Goal: Task Accomplishment & Management: Complete application form

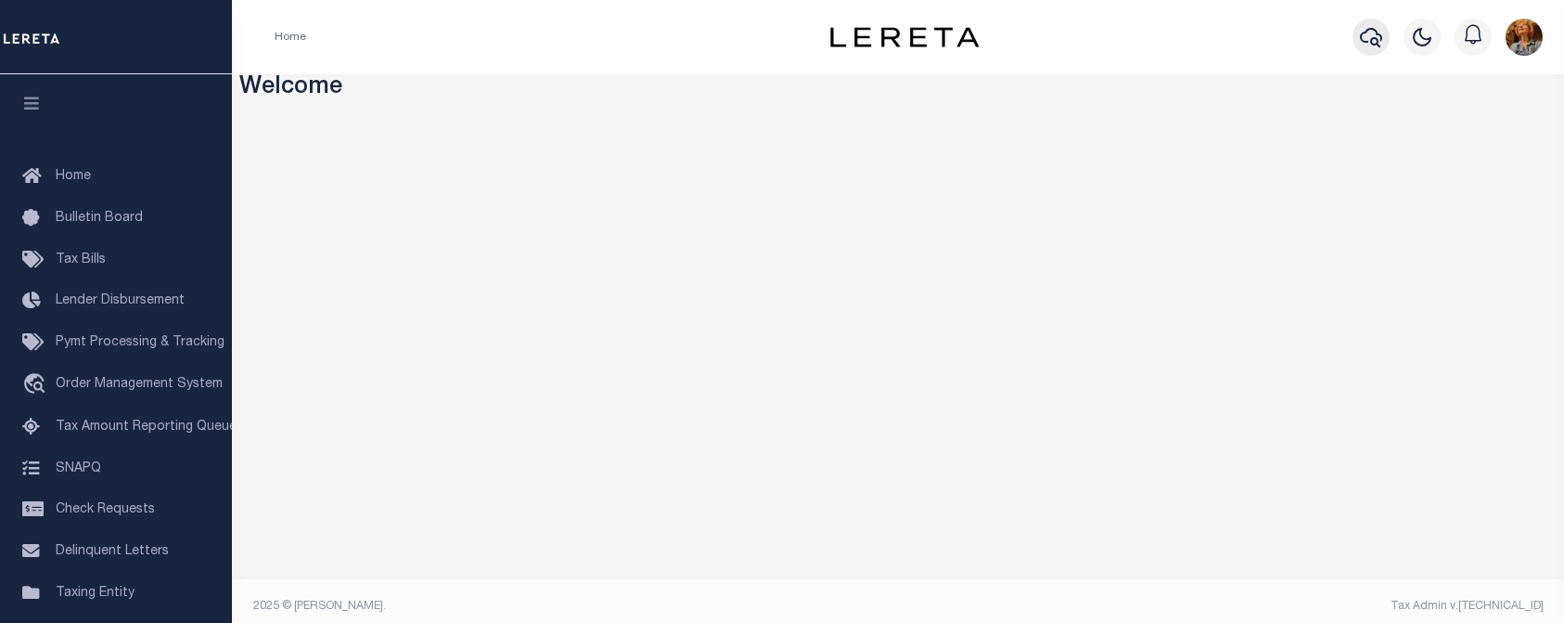
click at [1376, 36] on icon "button" at bounding box center [1371, 37] width 22 height 22
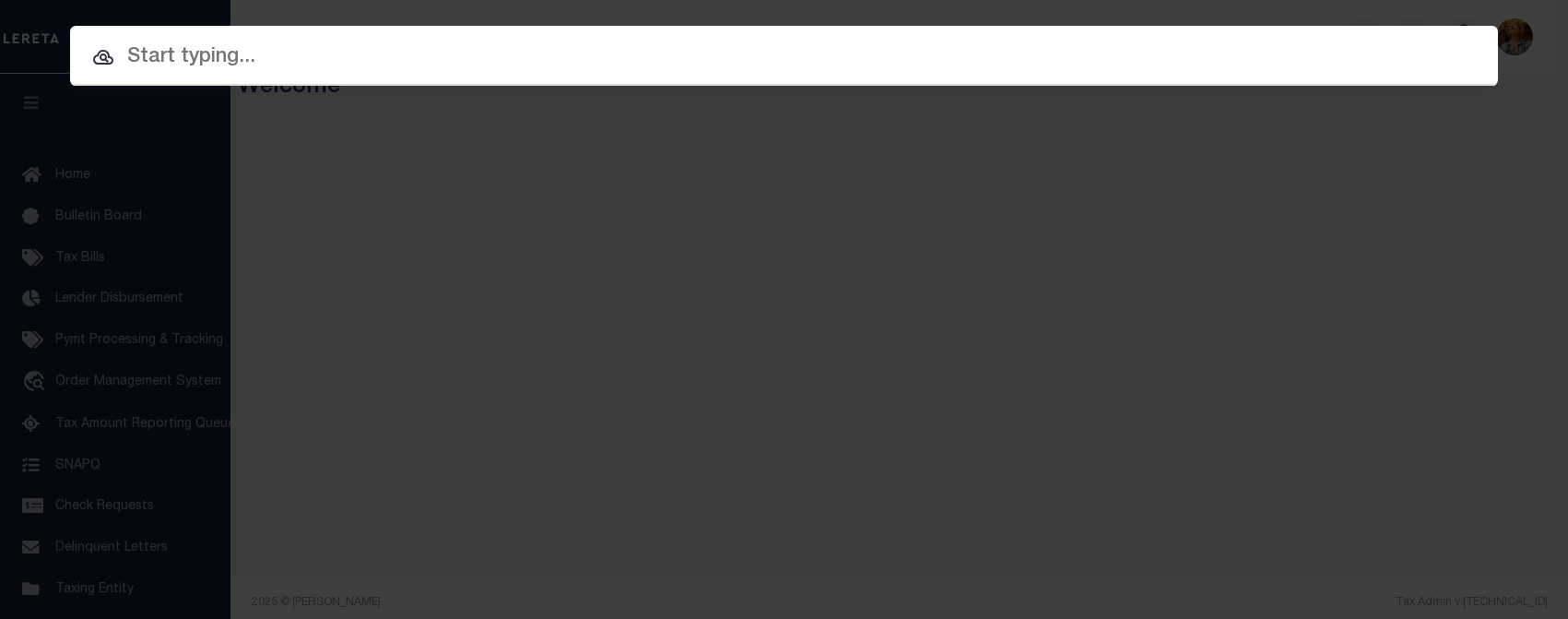
click at [199, 60] on input "text" at bounding box center [784, 58] width 1428 height 32
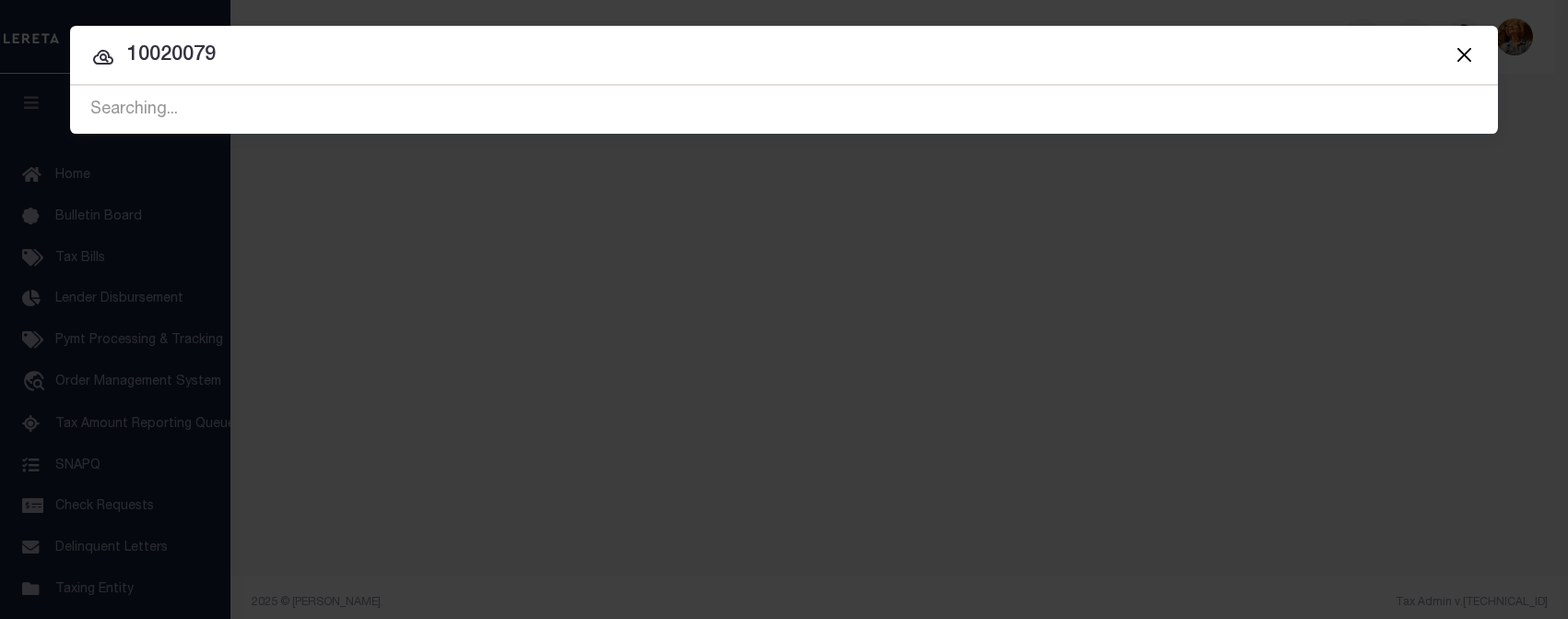
type input "10020079"
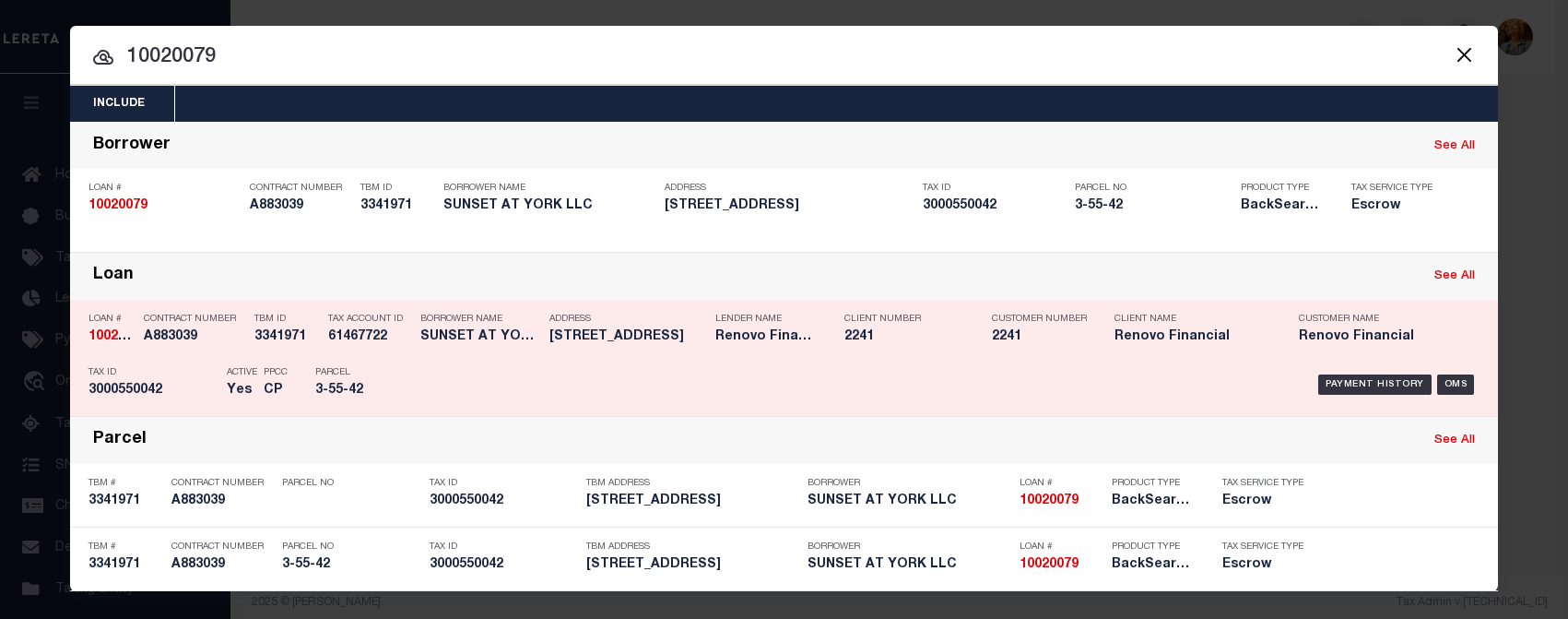
click at [642, 255] on div "Loan See All" at bounding box center [784, 275] width 1428 height 47
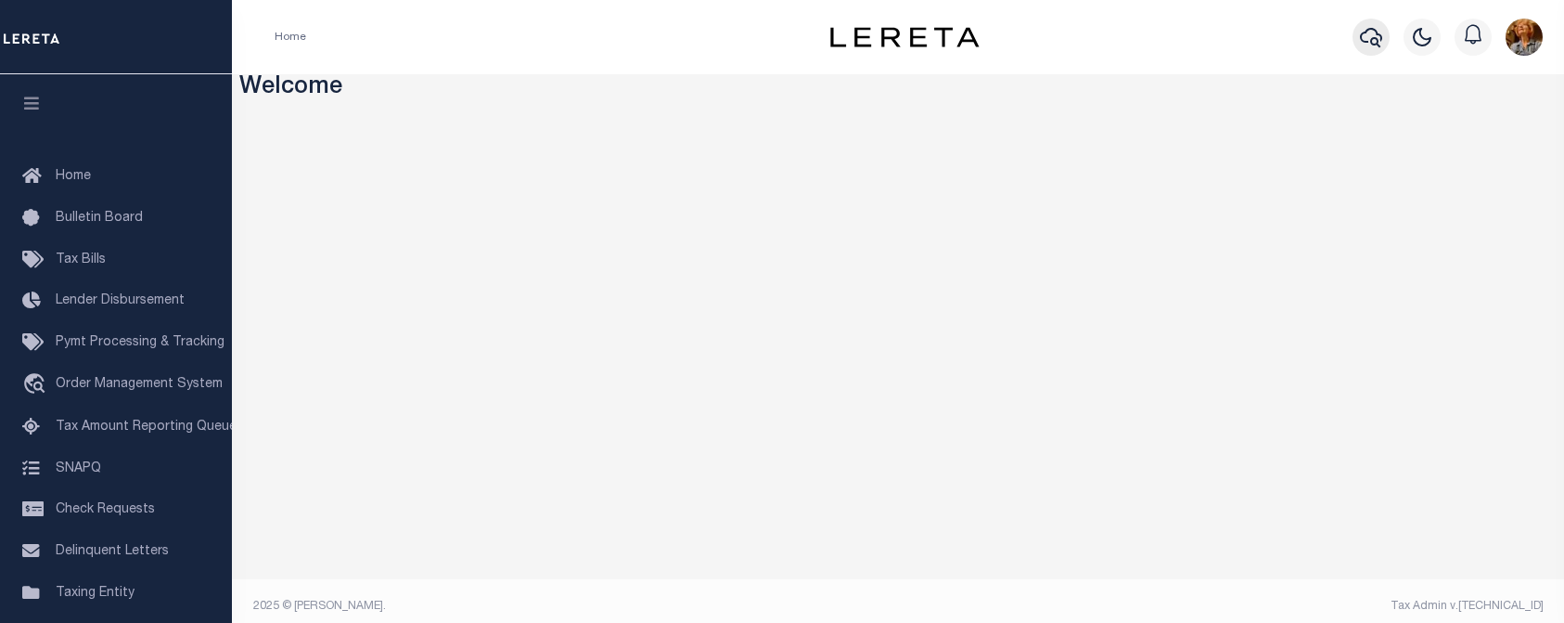
click at [1364, 33] on icon "button" at bounding box center [1371, 37] width 22 height 19
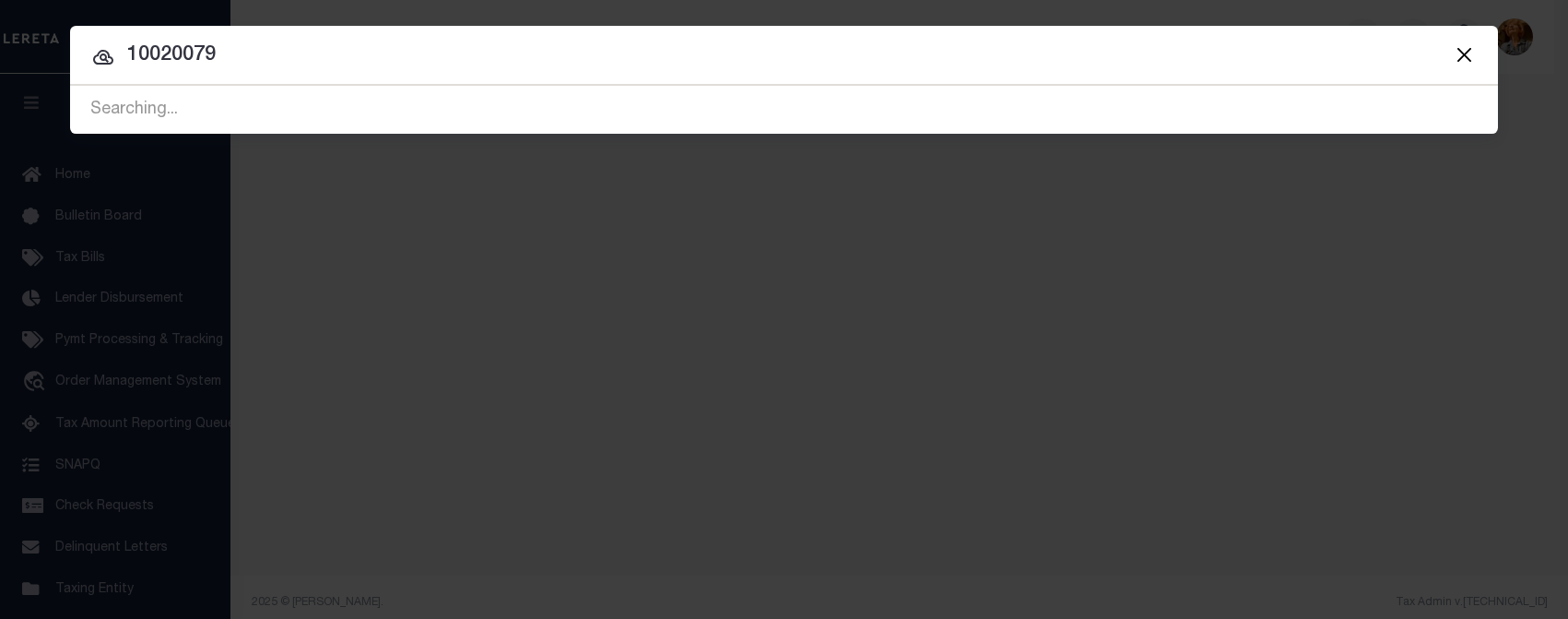
type input "10020079"
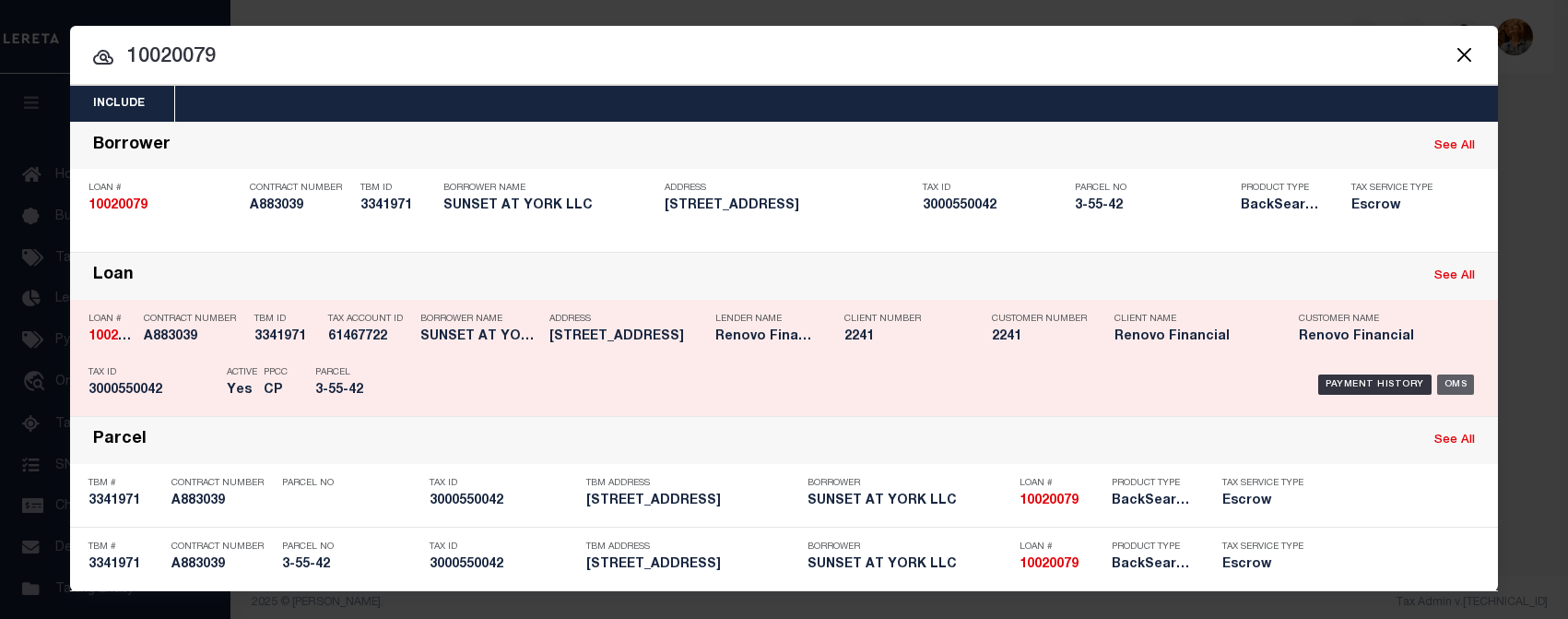
click at [1448, 386] on div "OMS" at bounding box center [1456, 385] width 38 height 20
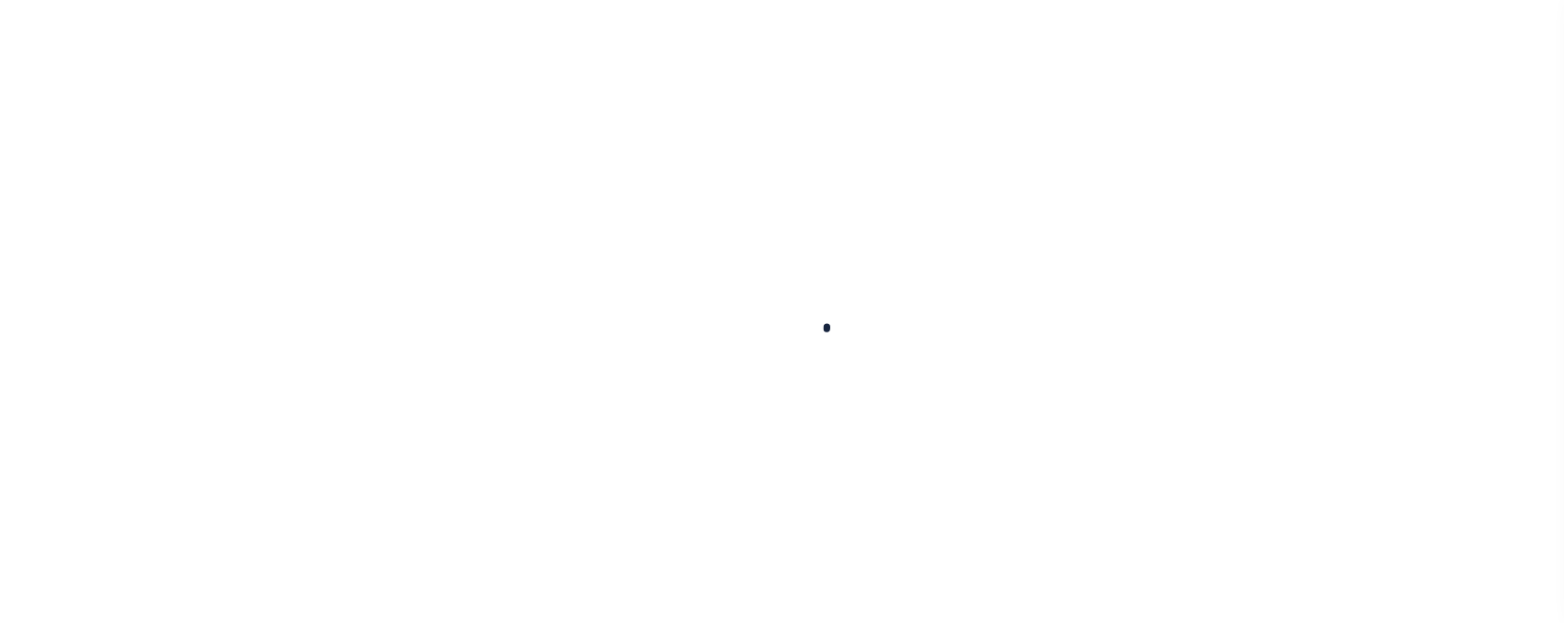
type input "10020079"
type input "SUNSET AT YORK LLC"
select select
type input "236 PACIFIC AVE"
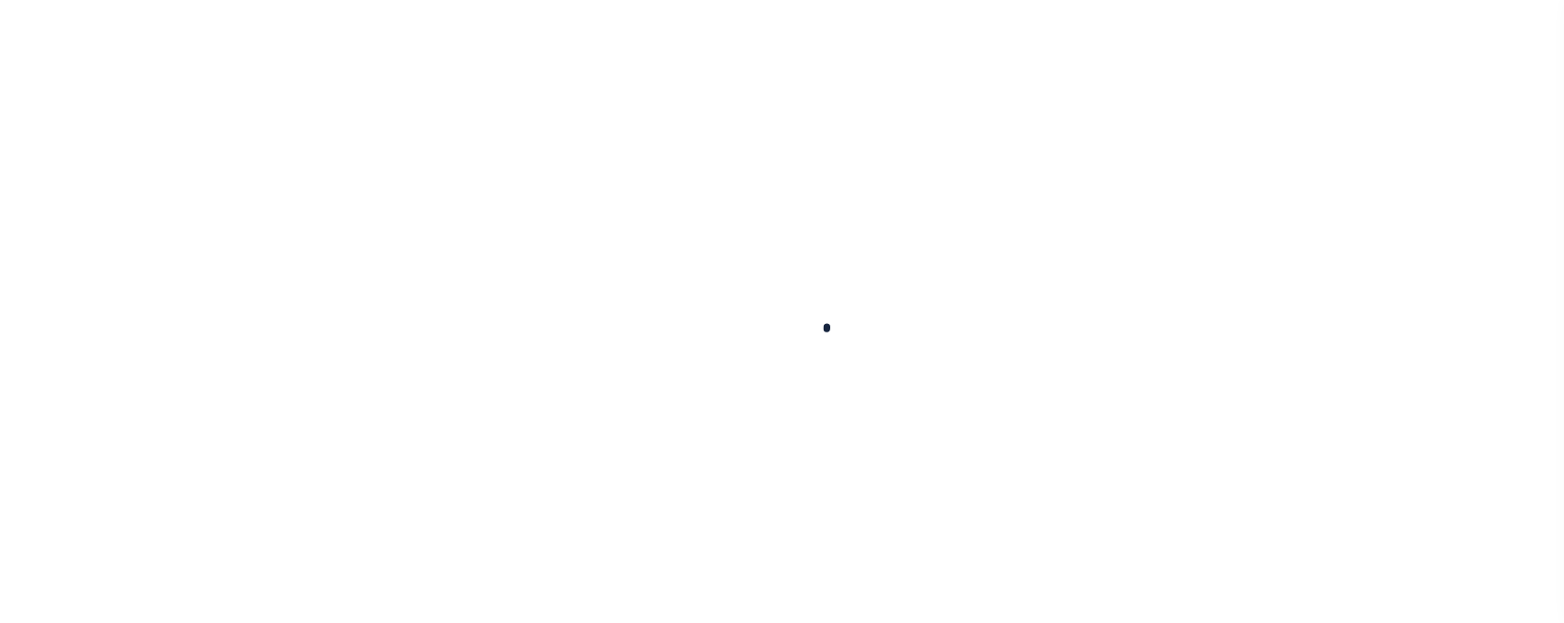
type input "STATEN ISLAND,NY,10312-5606"
select select "10"
select select "Escrow"
type input "187 YORK STREET"
type input "BROOKLYN, NY 11201"
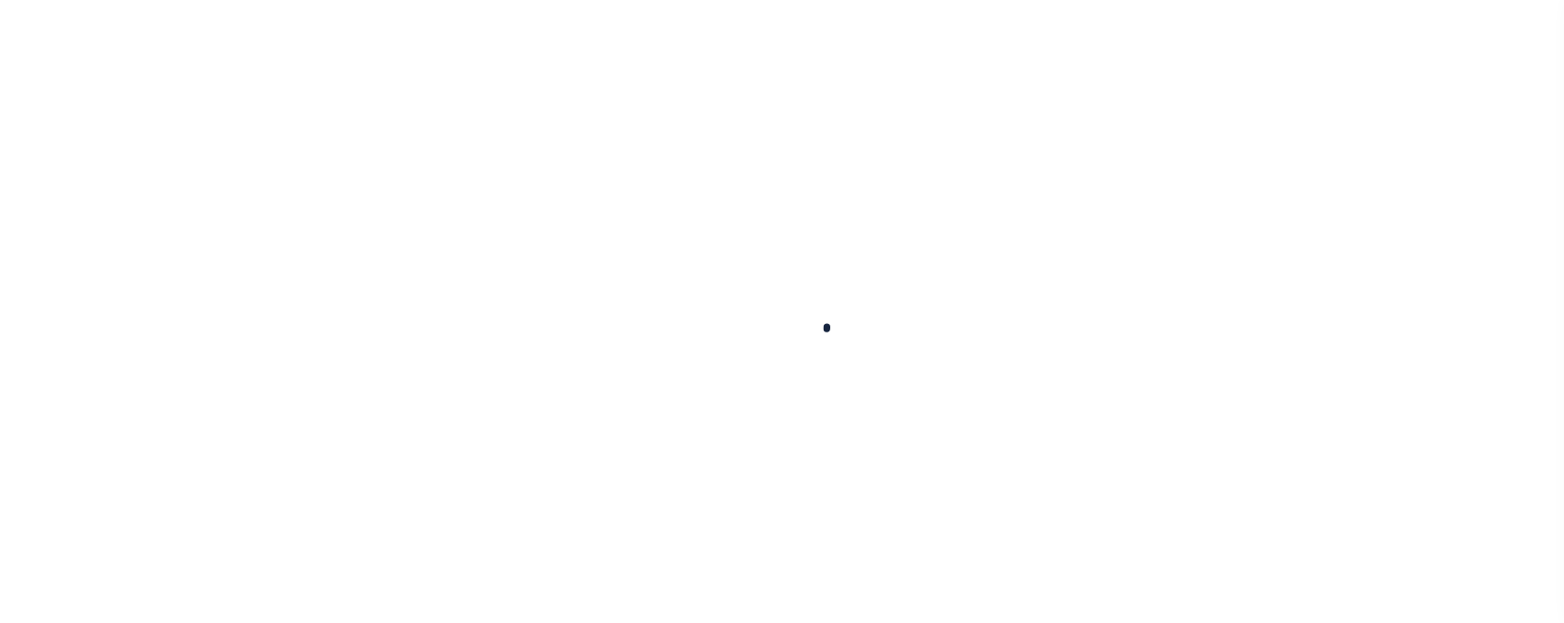
type input "a0kUS000001iwqw"
type input "NY"
select select
type textarea "LEGAL REQUIRED"
select select "14701"
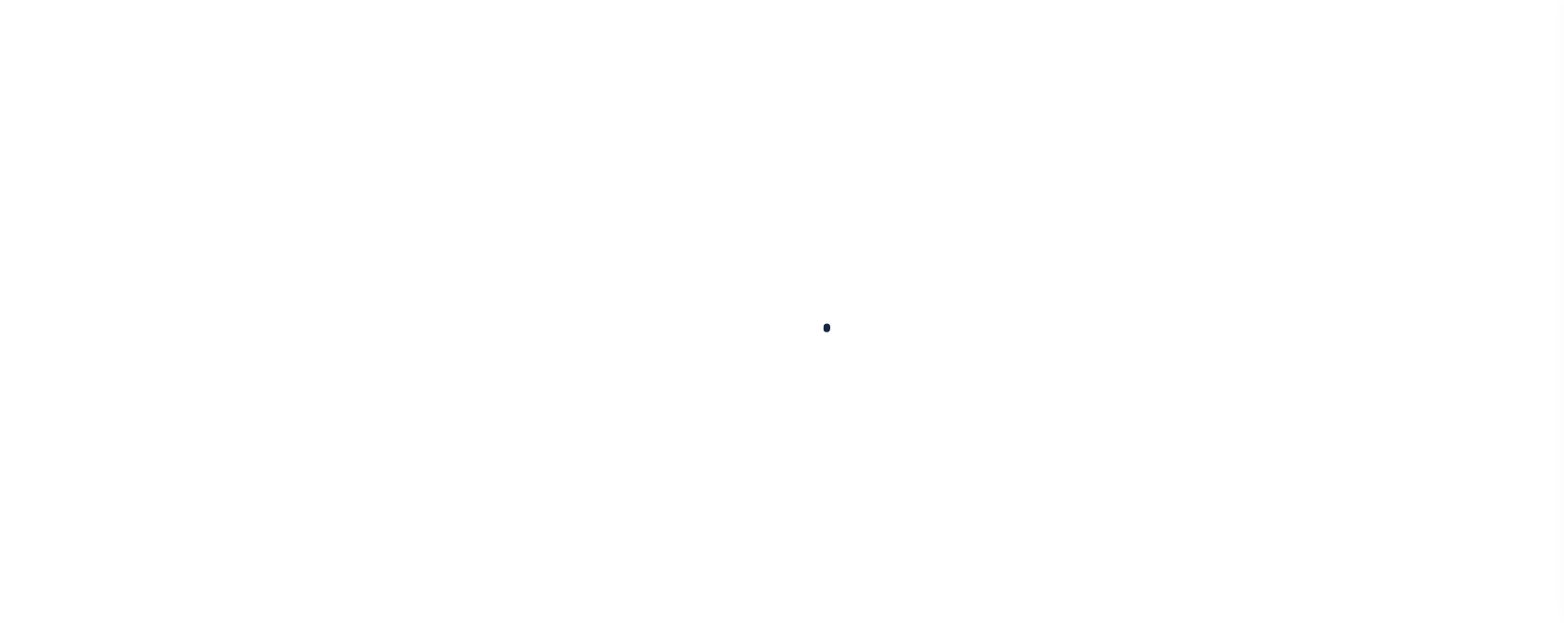
select select "25067"
select select
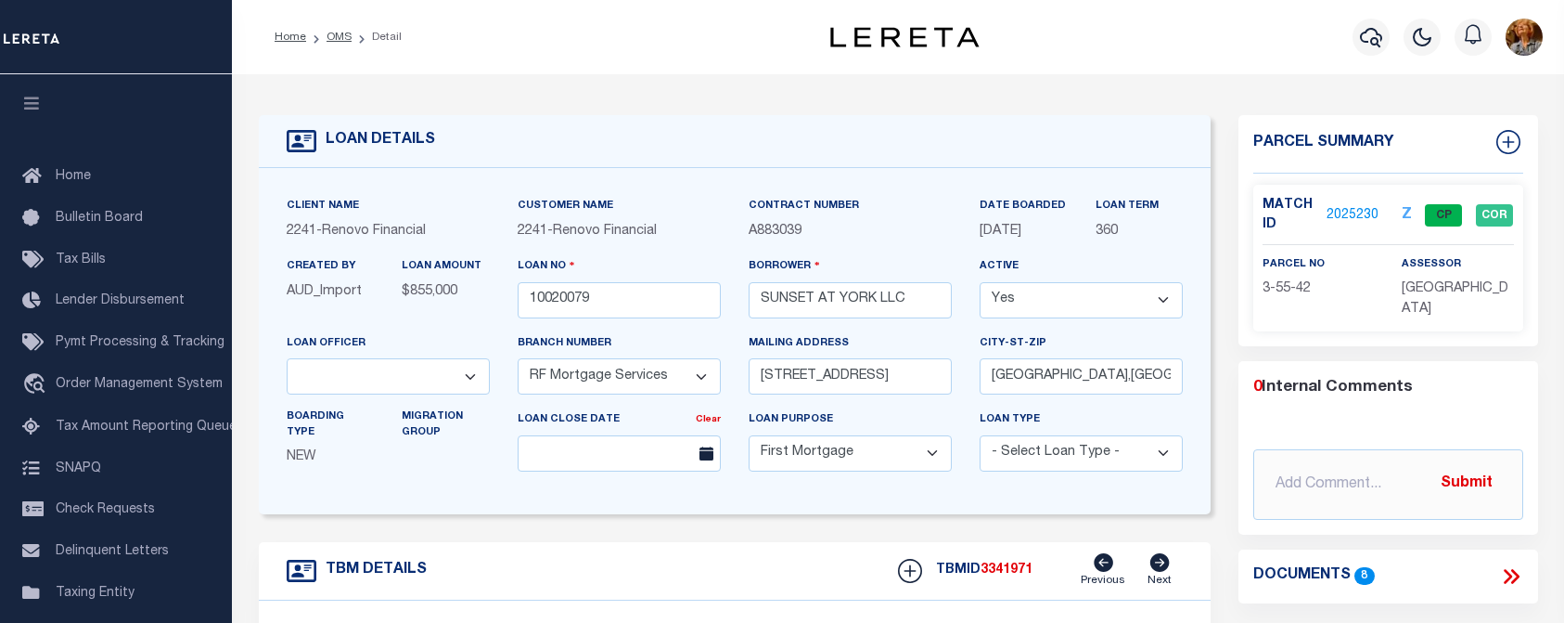
click at [1348, 206] on link "2025230" at bounding box center [1353, 215] width 52 height 19
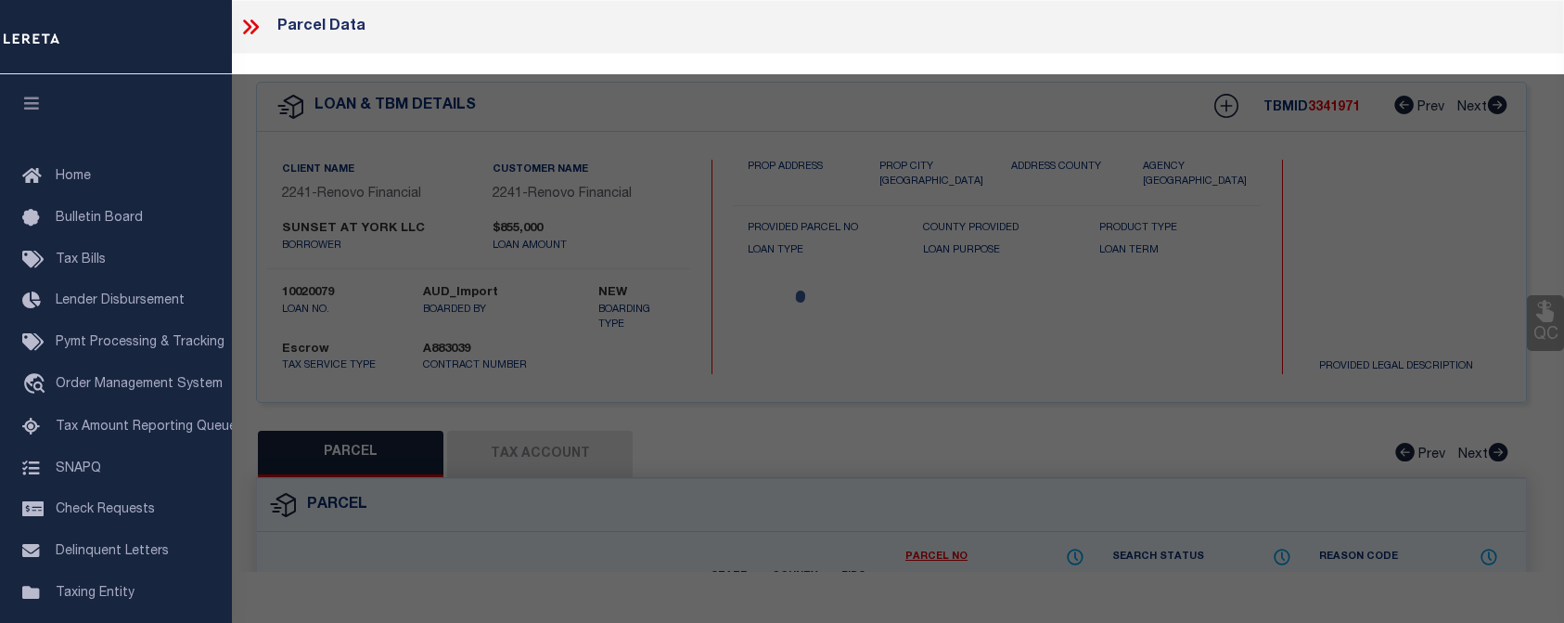
checkbox input "false"
select select "CP"
type input "SUNSET AT YORK LLC"
select select "AGW"
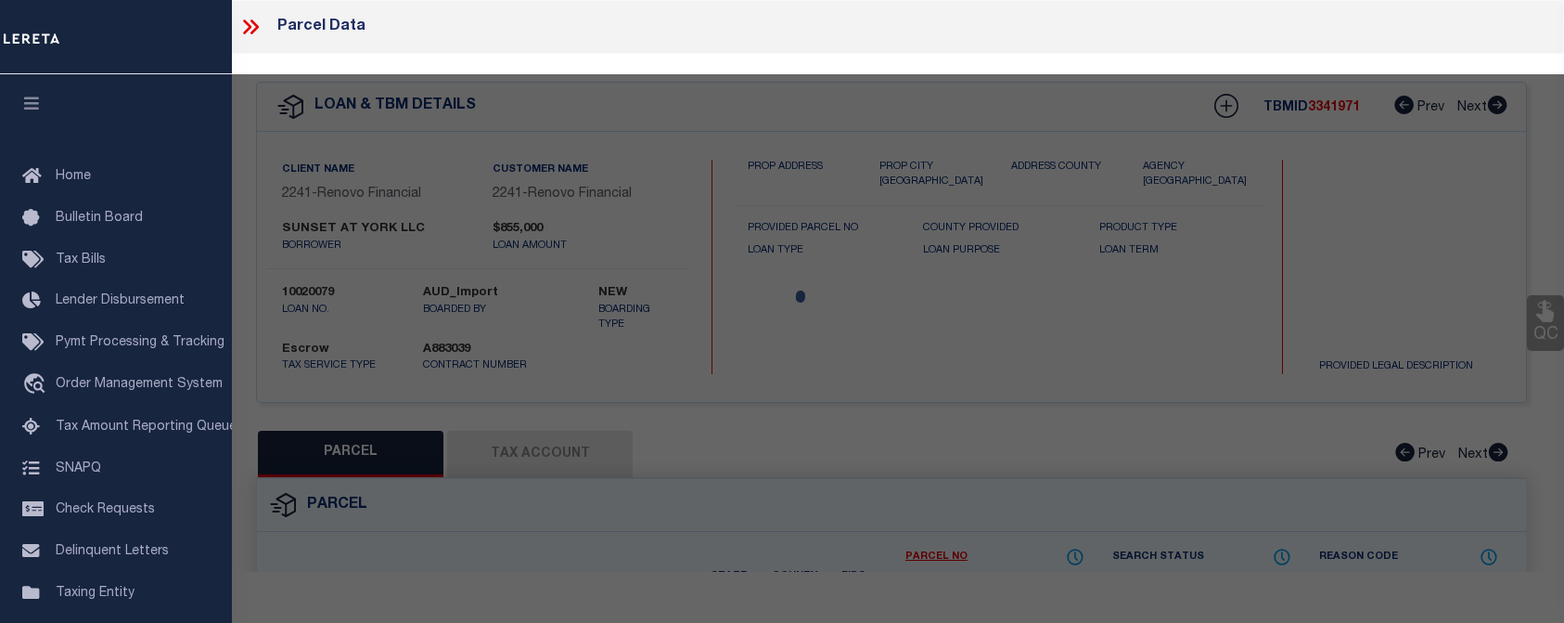
select select
type input "187 YORK STREET"
checkbox input "false"
type input "BROOKLYN, NY 11201"
type textarea "Borough: BROOKLYN Block: 55 Lot: 42"
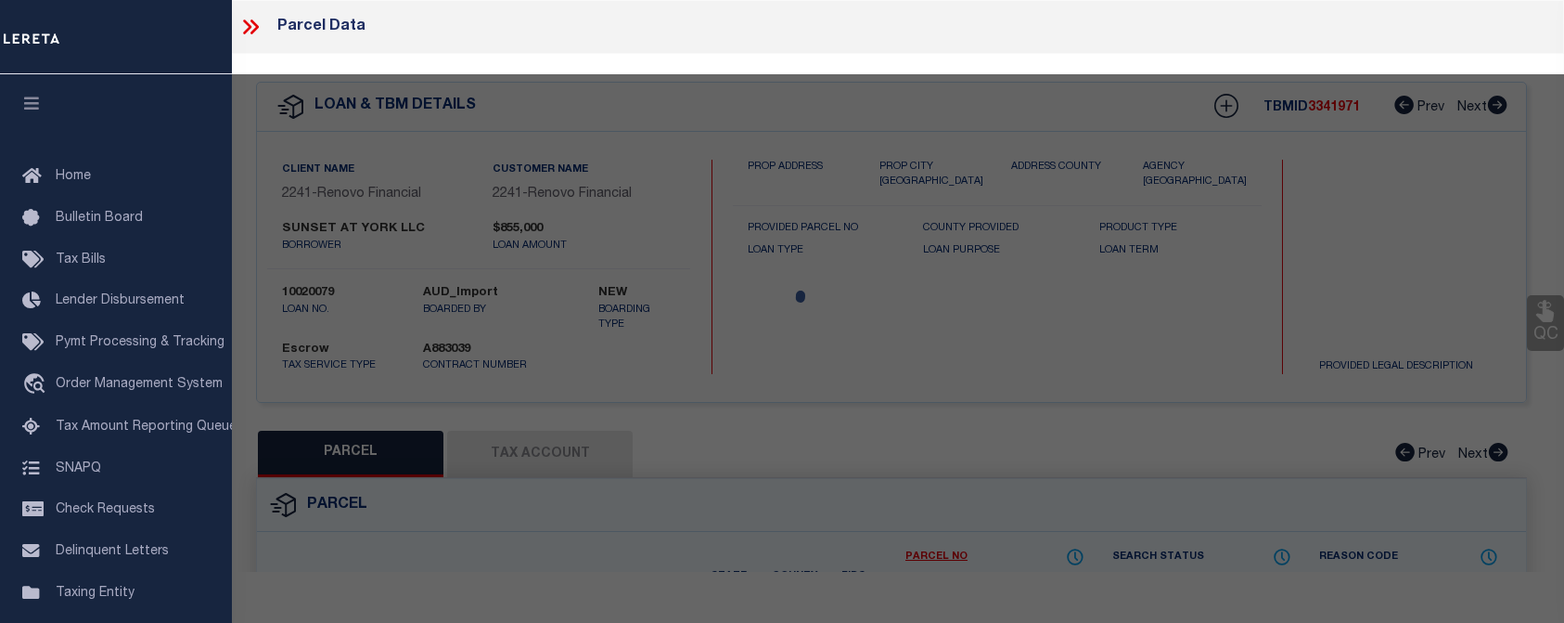
type textarea "Completed based on given legal document"
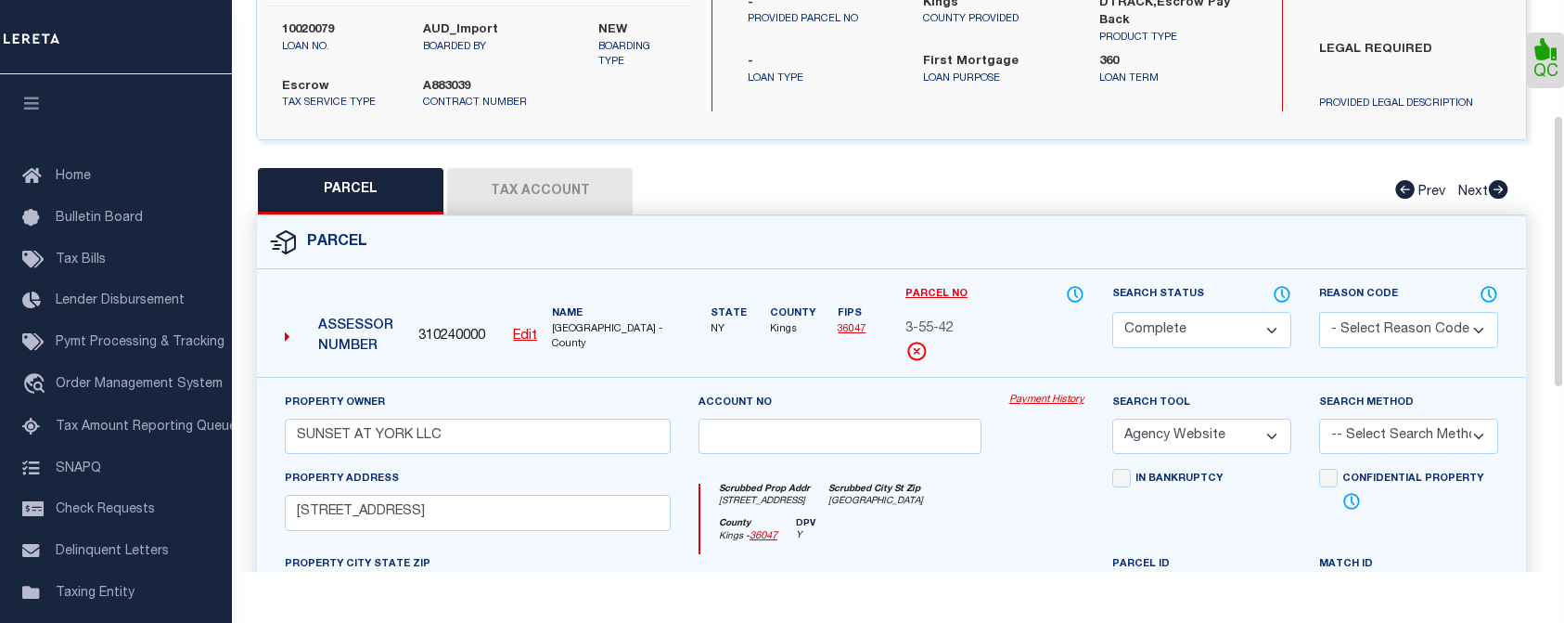
scroll to position [278, 0]
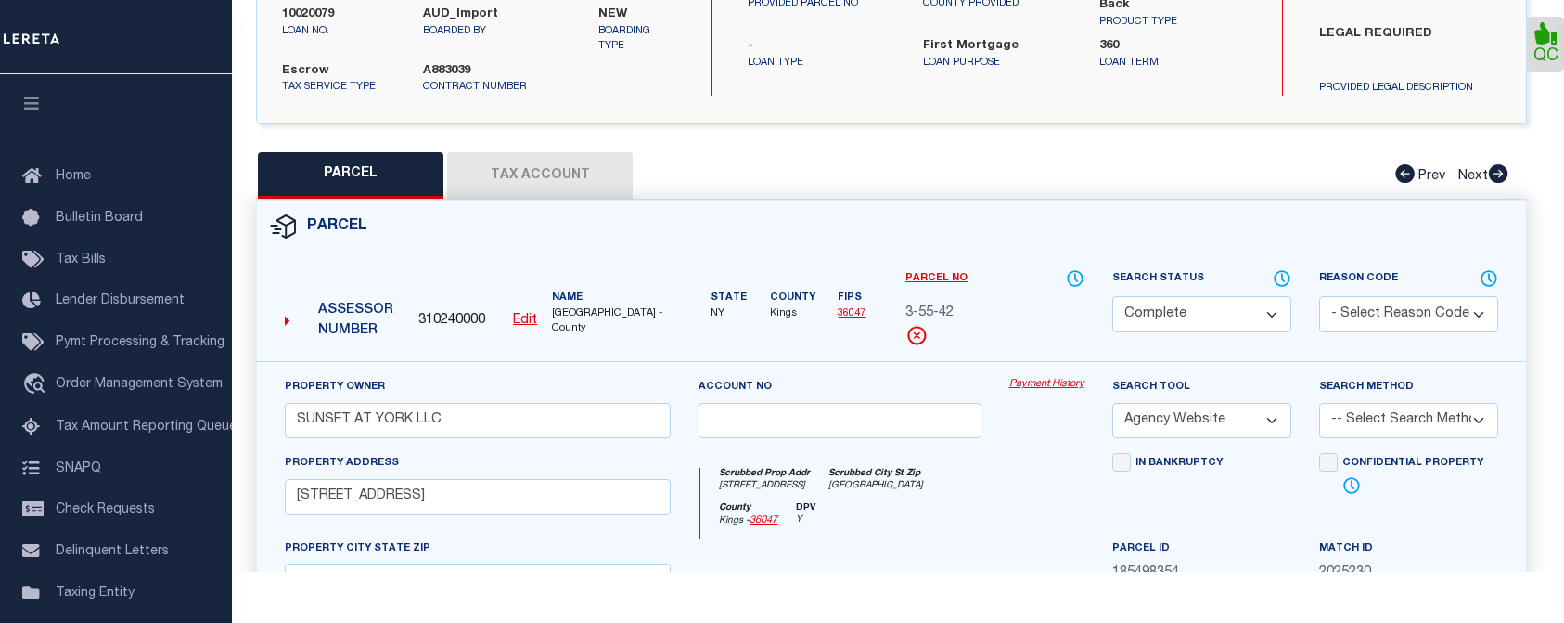
click at [554, 174] on button "Tax Account" at bounding box center [540, 175] width 186 height 46
select select "100"
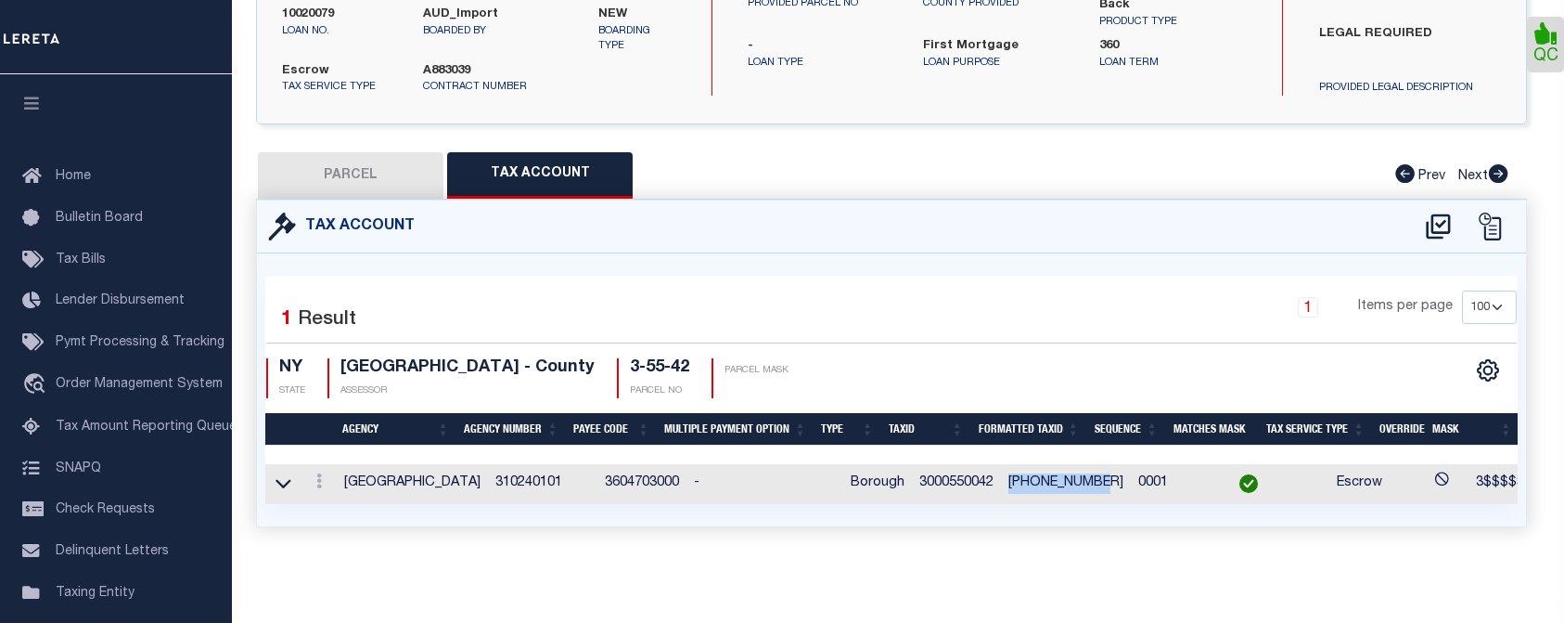
drag, startPoint x: 982, startPoint y: 477, endPoint x: 1066, endPoint y: 483, distance: 83.7
click at [1066, 483] on td "3-00055-0042" at bounding box center [1066, 484] width 130 height 40
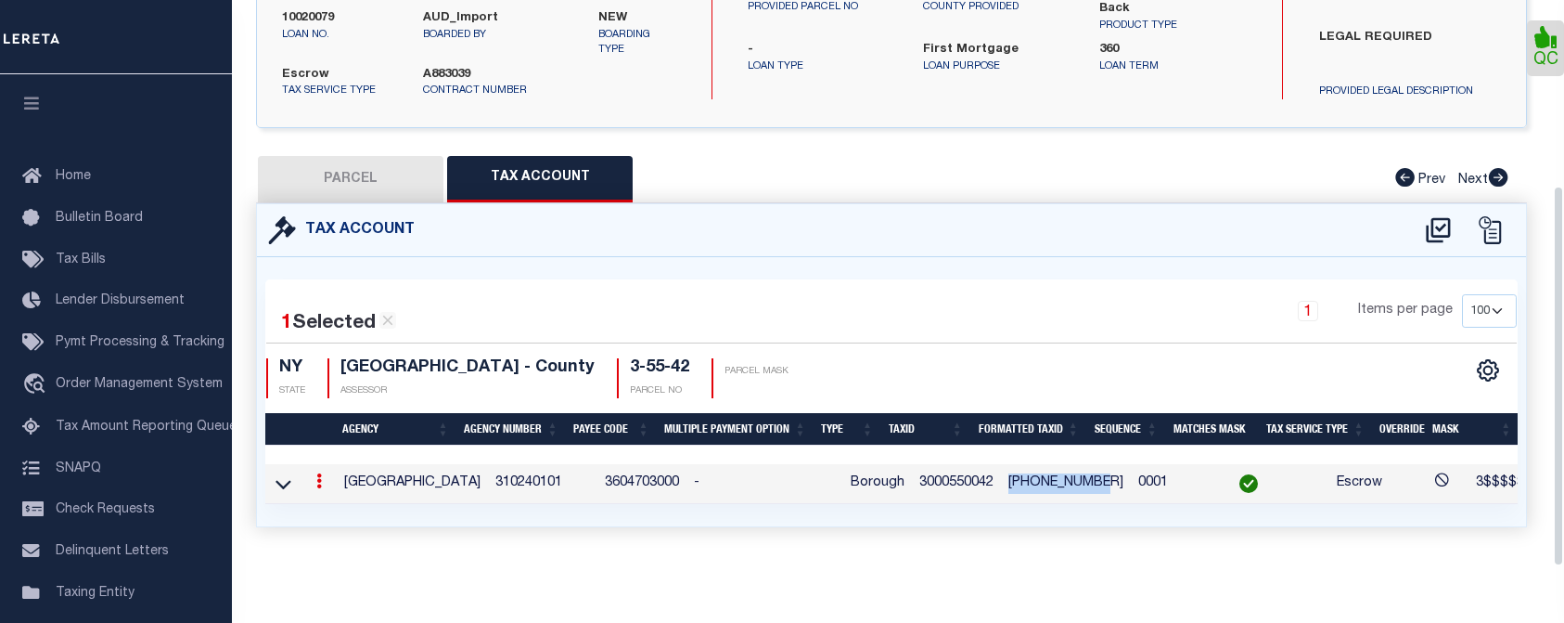
drag, startPoint x: 1066, startPoint y: 483, endPoint x: 1056, endPoint y: 479, distance: 11.2
copy td "3-00055-0042"
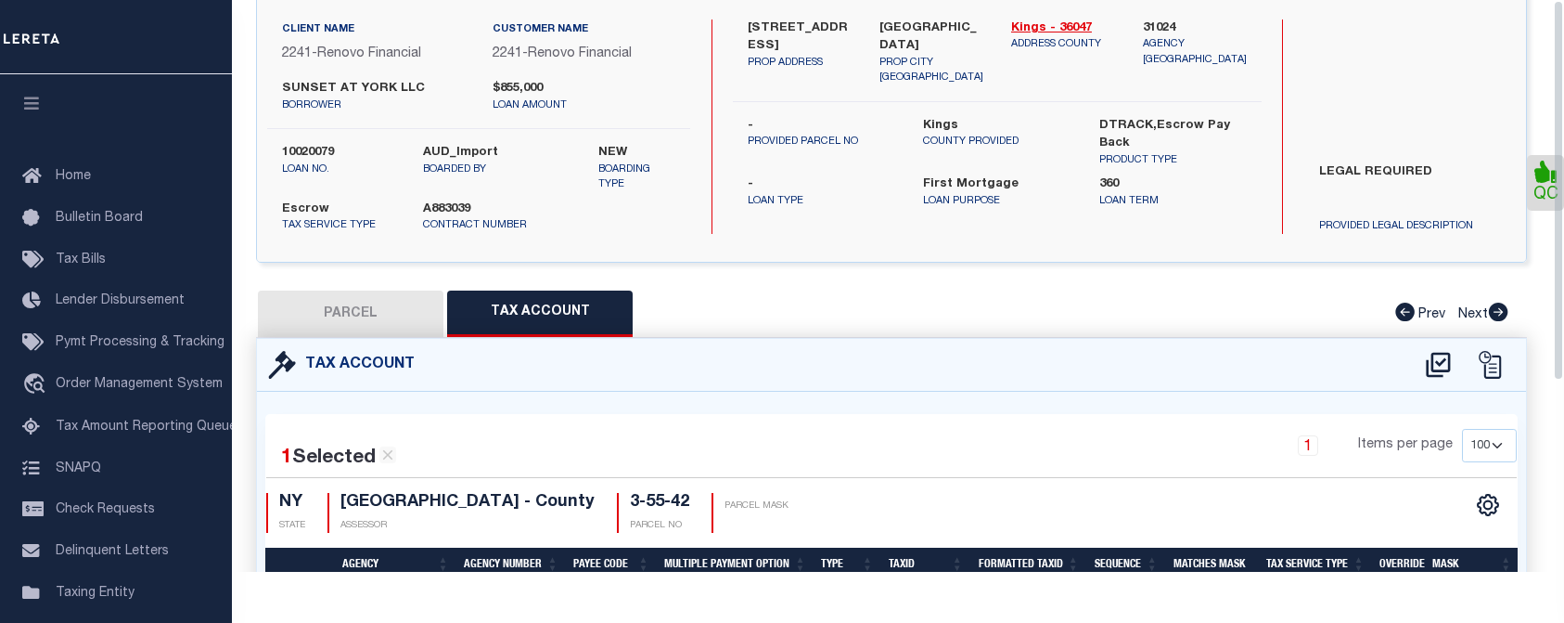
scroll to position [0, 0]
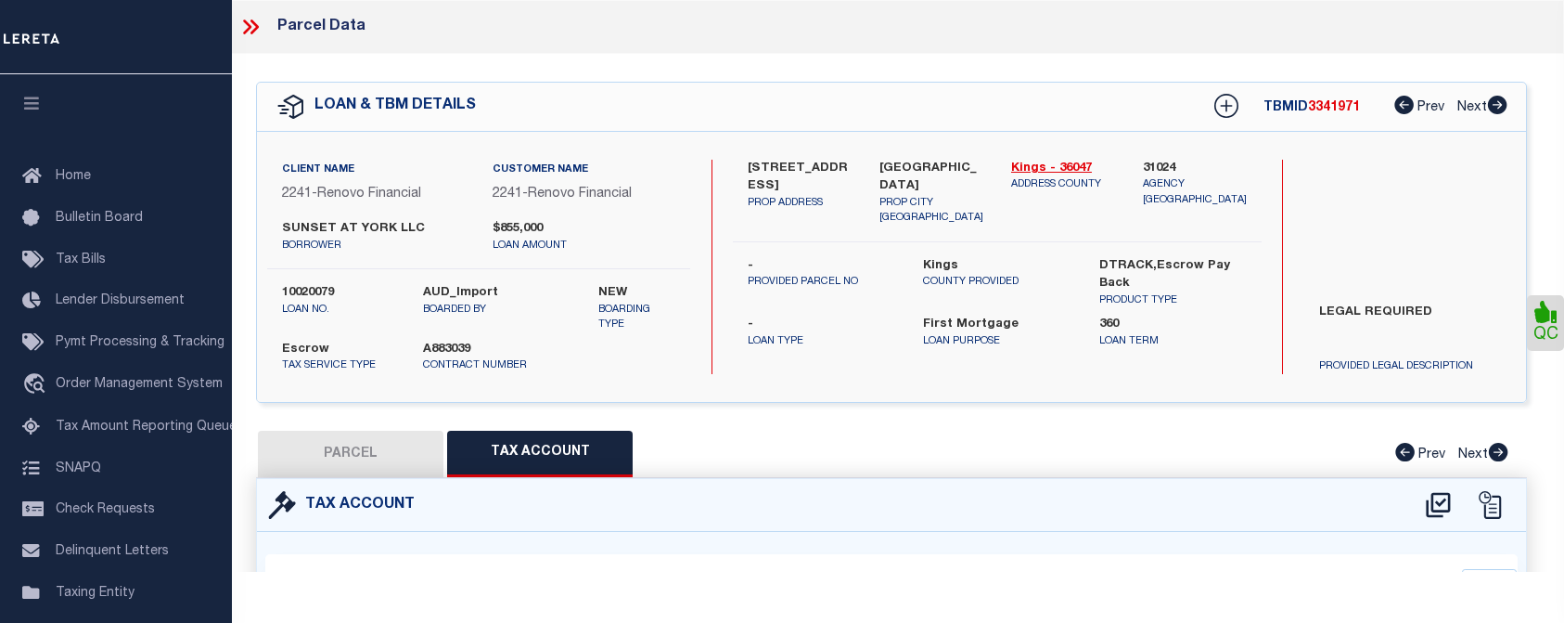
click at [828, 55] on div "QC" at bounding box center [891, 450] width 1345 height 792
click at [249, 25] on icon at bounding box center [247, 26] width 8 height 15
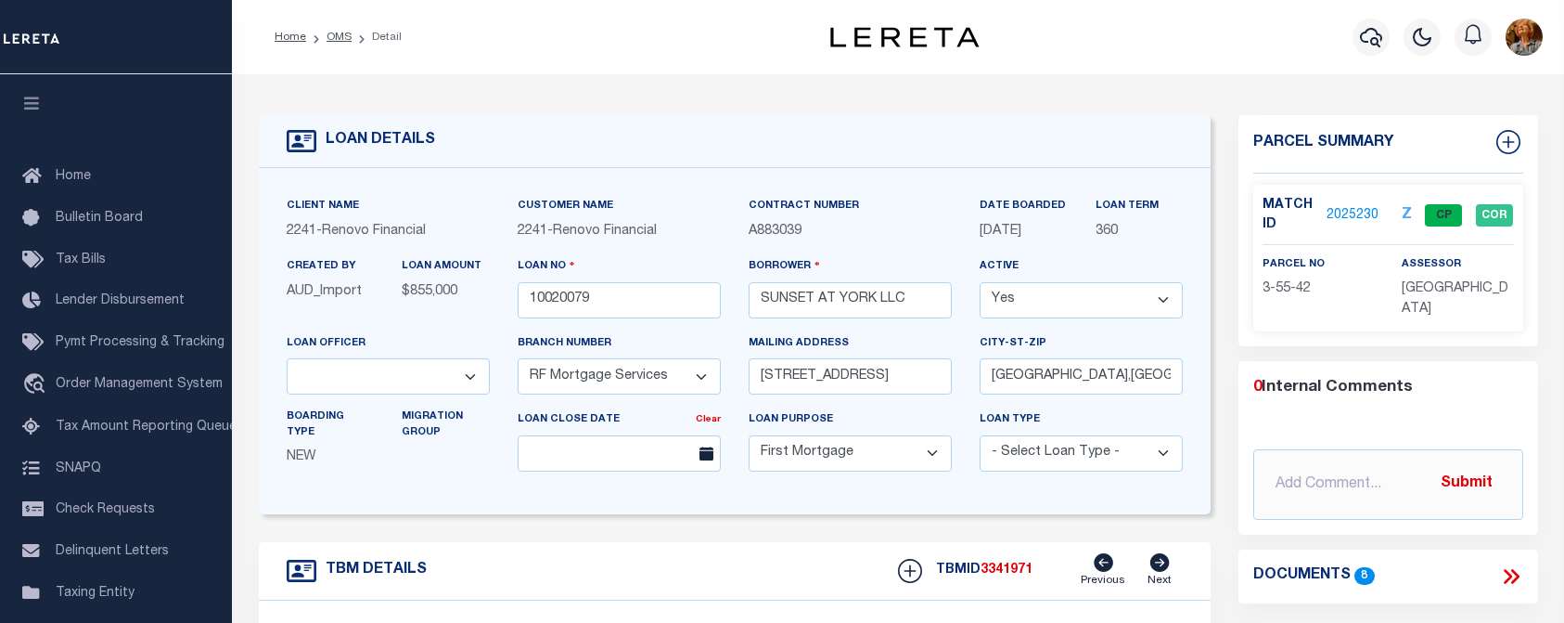
click at [584, 45] on div "Home OMS Detail" at bounding box center [529, 37] width 538 height 39
click at [1362, 45] on icon "button" at bounding box center [1371, 37] width 22 height 22
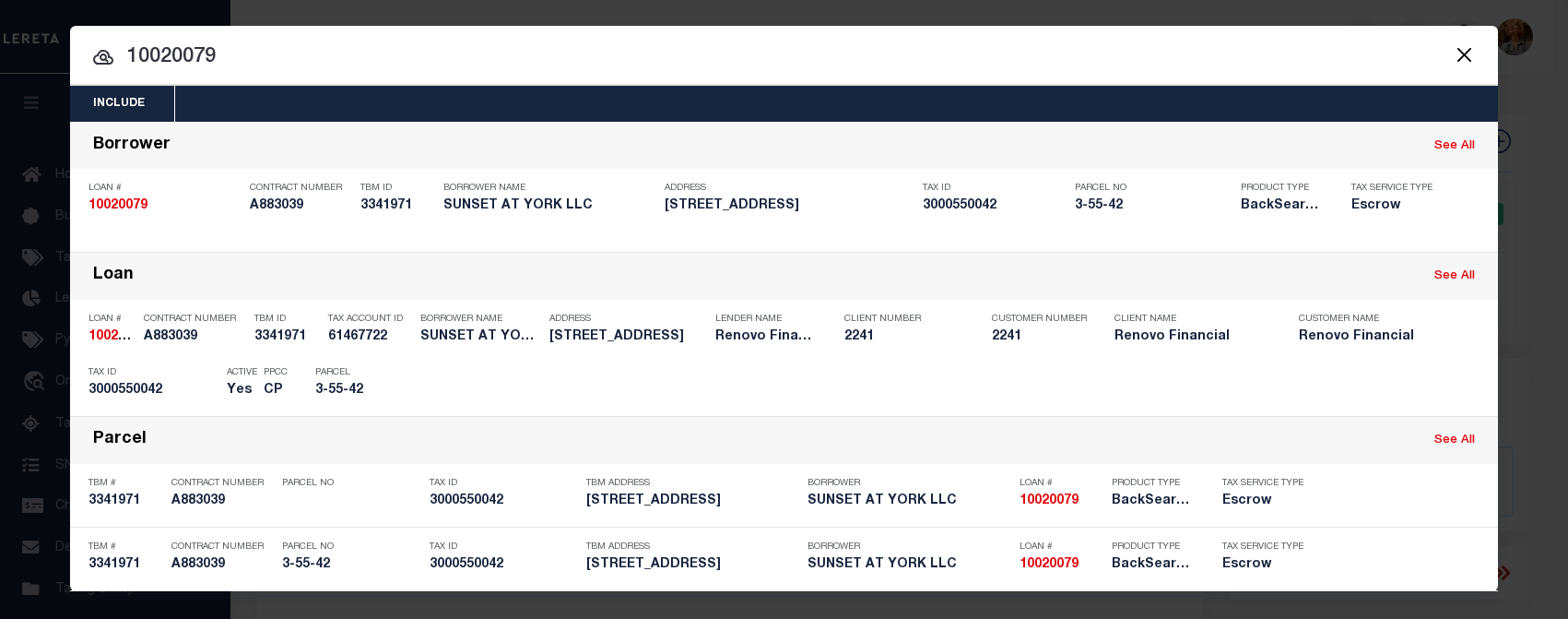
drag, startPoint x: 232, startPoint y: 52, endPoint x: 93, endPoint y: 44, distance: 139.2
click at [93, 44] on input "10020079" at bounding box center [784, 58] width 1428 height 32
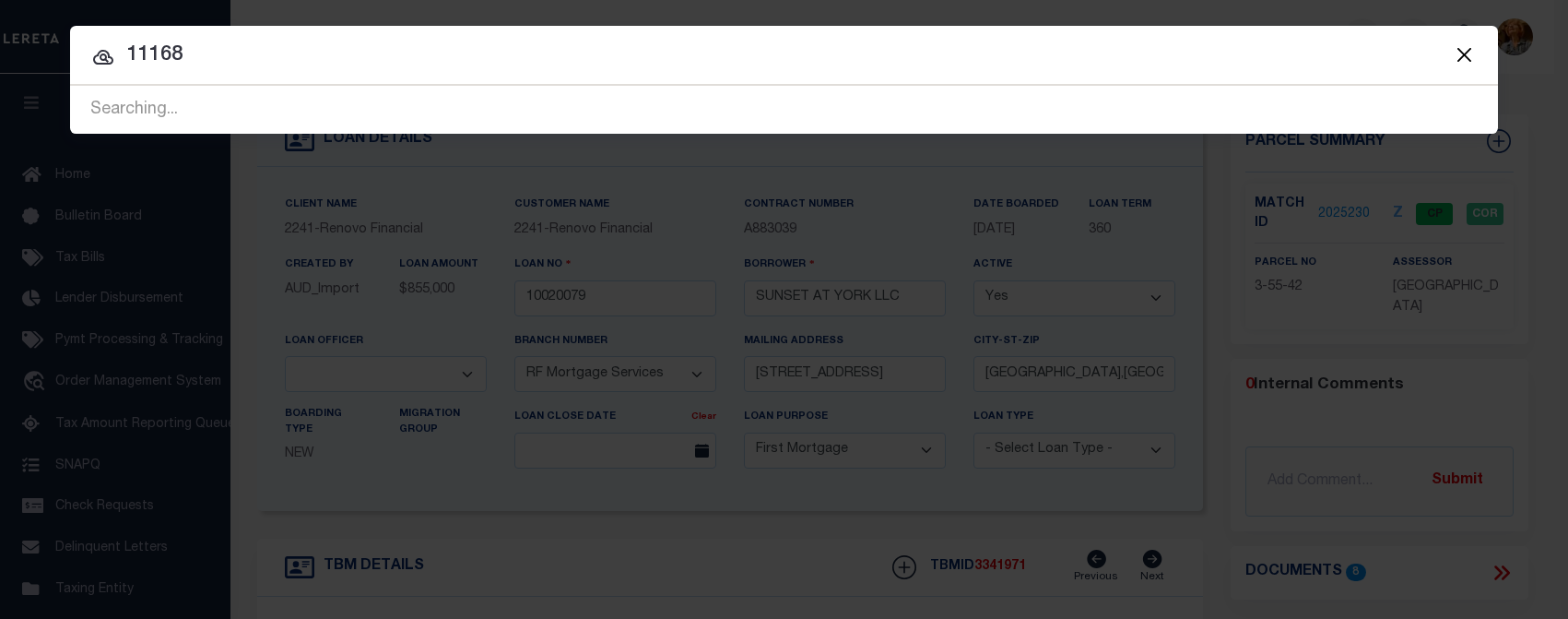
type input "11168"
click at [415, 49] on input "11168" at bounding box center [784, 56] width 1428 height 32
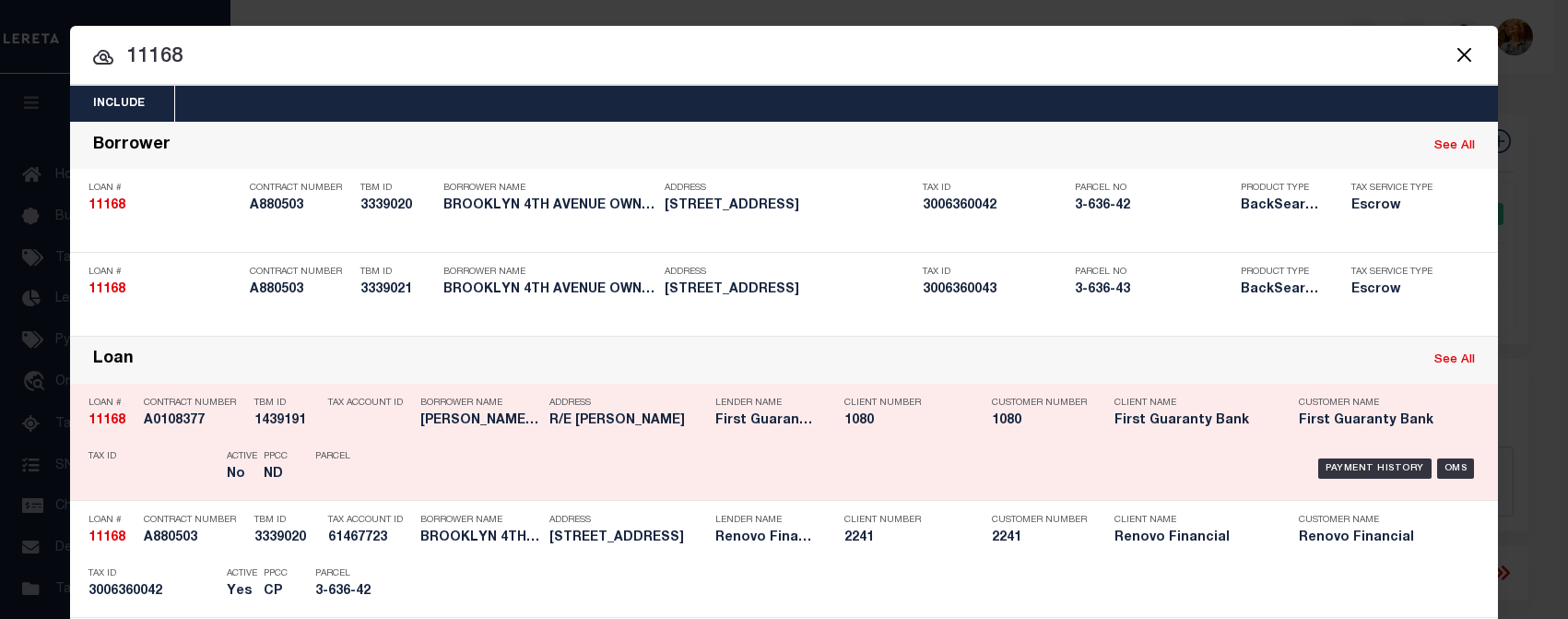
click at [701, 347] on div "Loan See All" at bounding box center [784, 360] width 1428 height 47
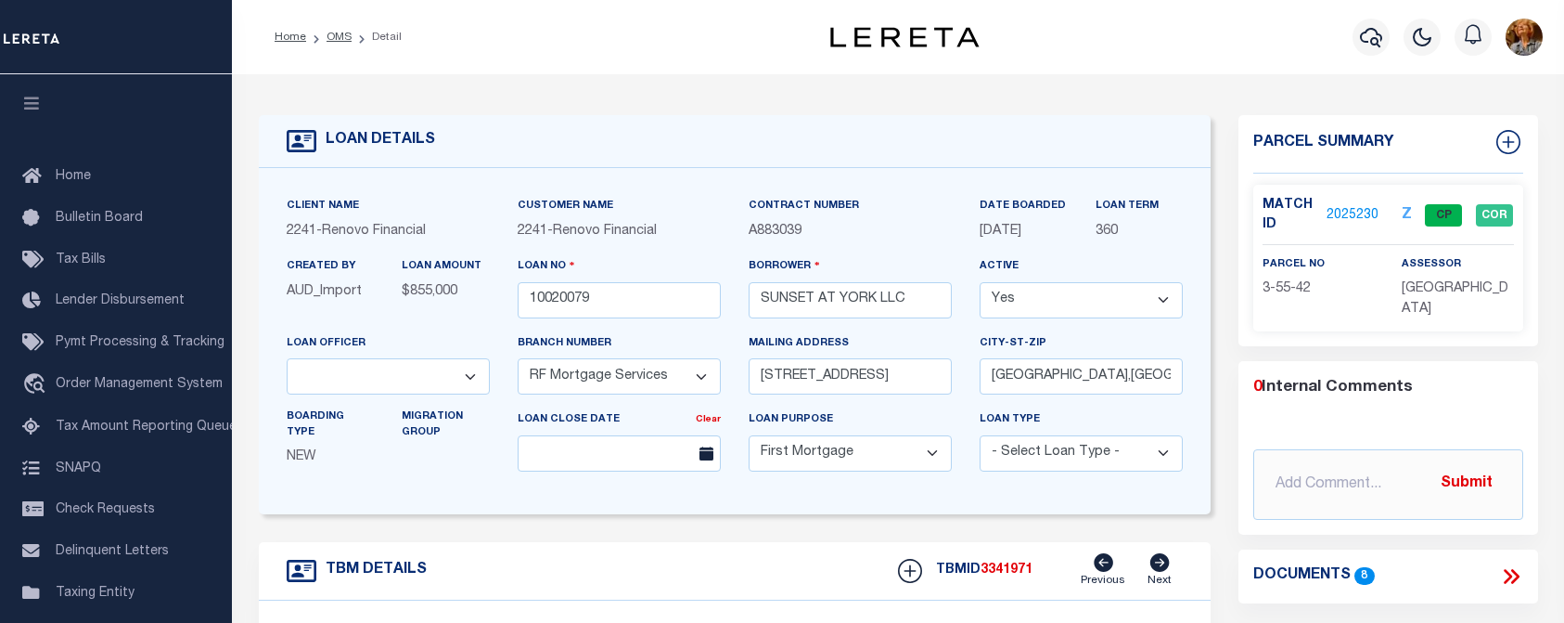
click at [1353, 214] on link "2025230" at bounding box center [1353, 215] width 52 height 19
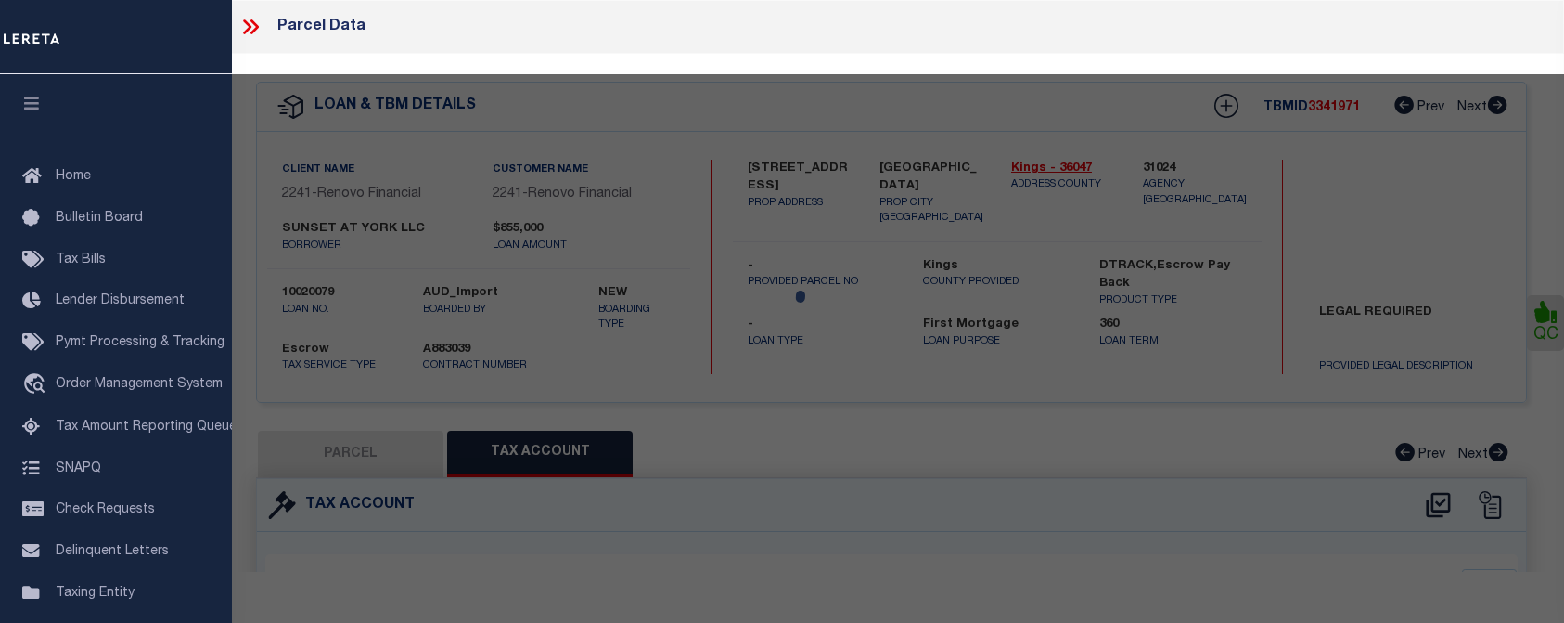
select select "AS"
select select
checkbox input "false"
select select "CP"
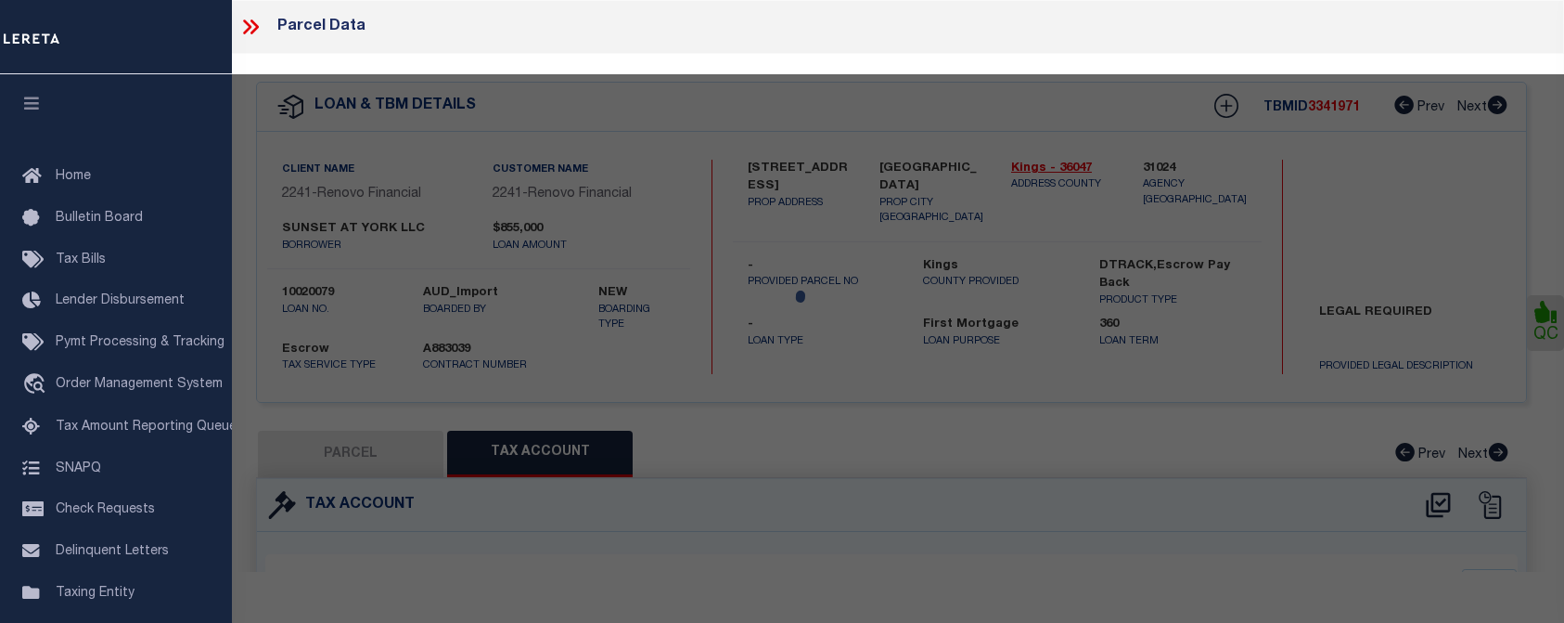
type input "SUNSET AT YORK LLC"
select select "AGW"
select select
type input "187 YORK STREET"
checkbox input "false"
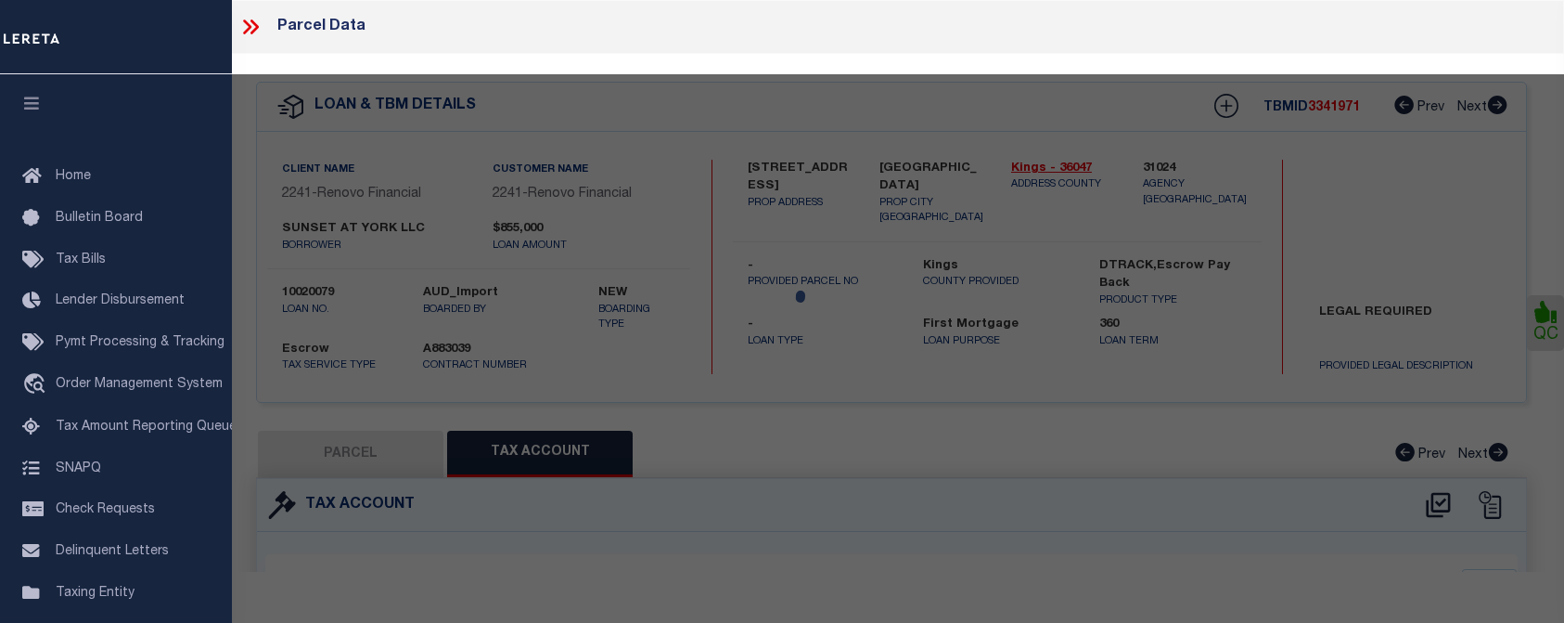
type input "BROOKLYN, NY 11201"
type textarea "Borough: BROOKLYN Block: 55 Lot: 42"
type textarea "Completed based on given legal document"
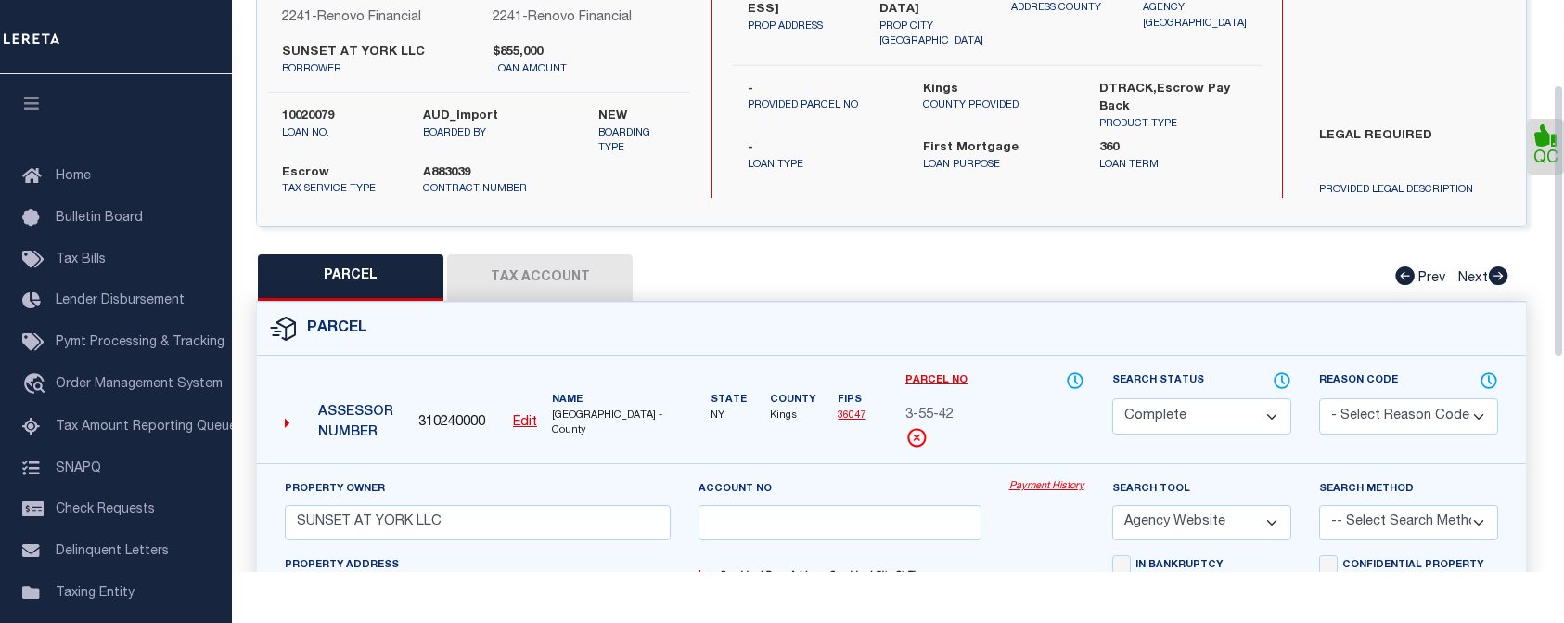
scroll to position [160, 0]
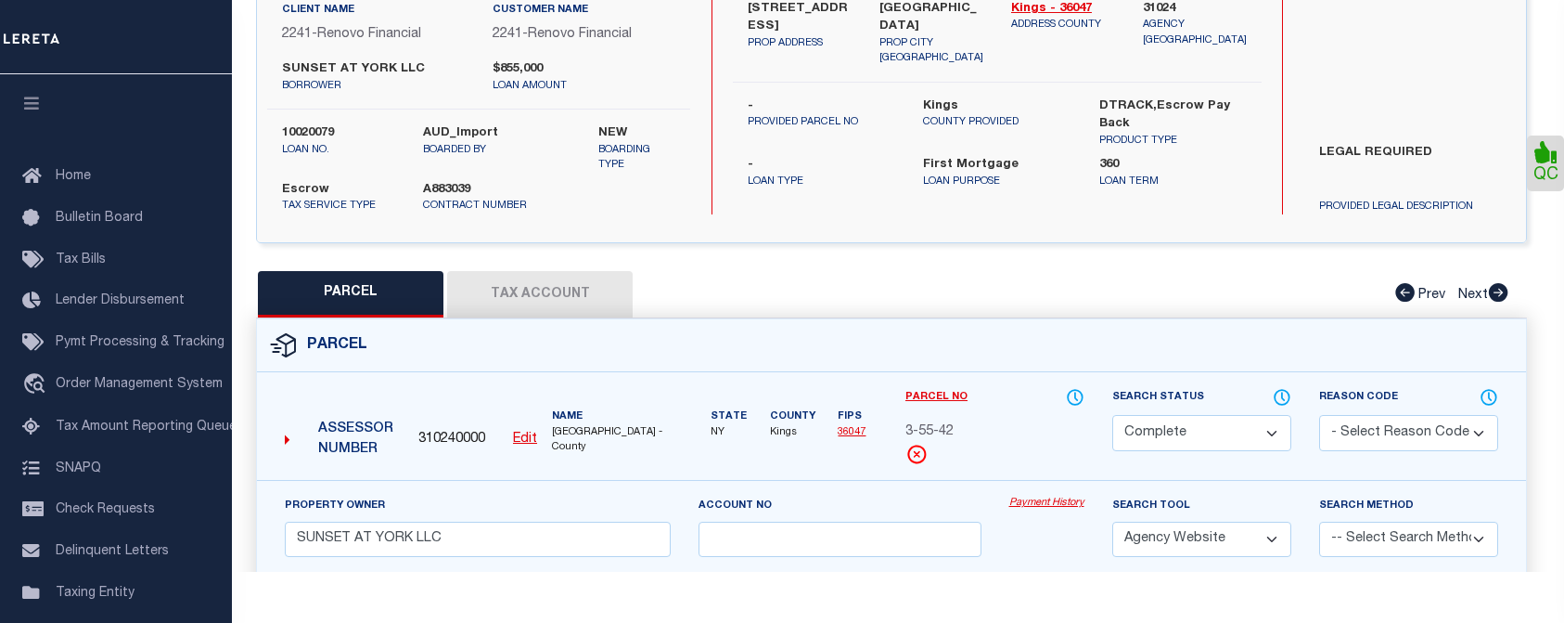
click at [575, 301] on button "Tax Account" at bounding box center [540, 294] width 186 height 46
select select "100"
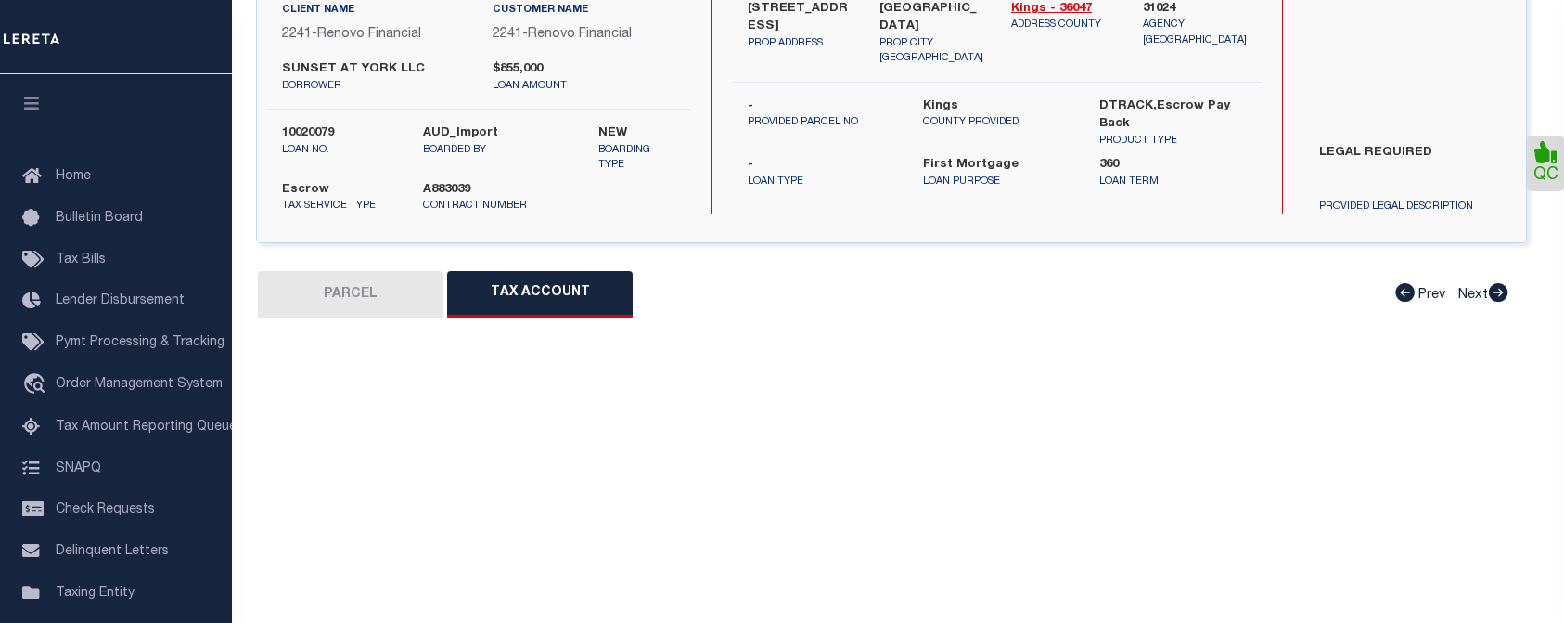
select select "100"
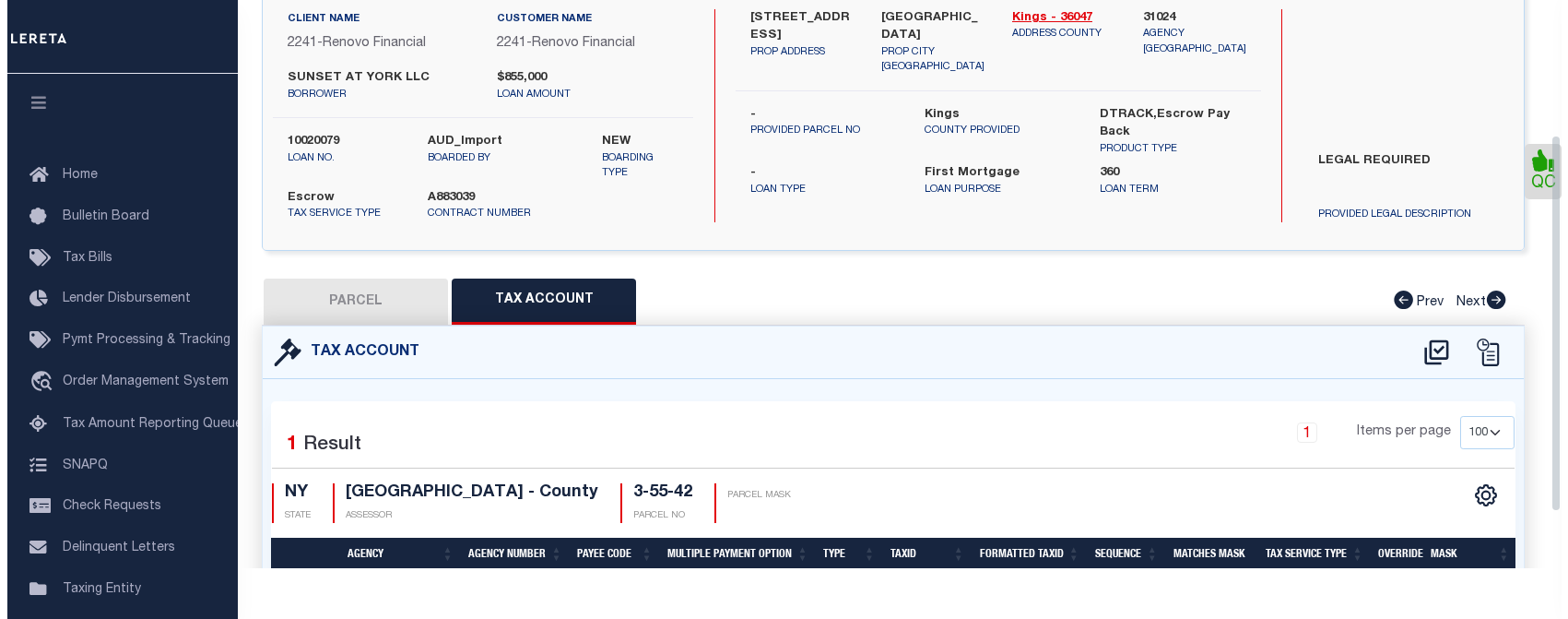
scroll to position [0, 0]
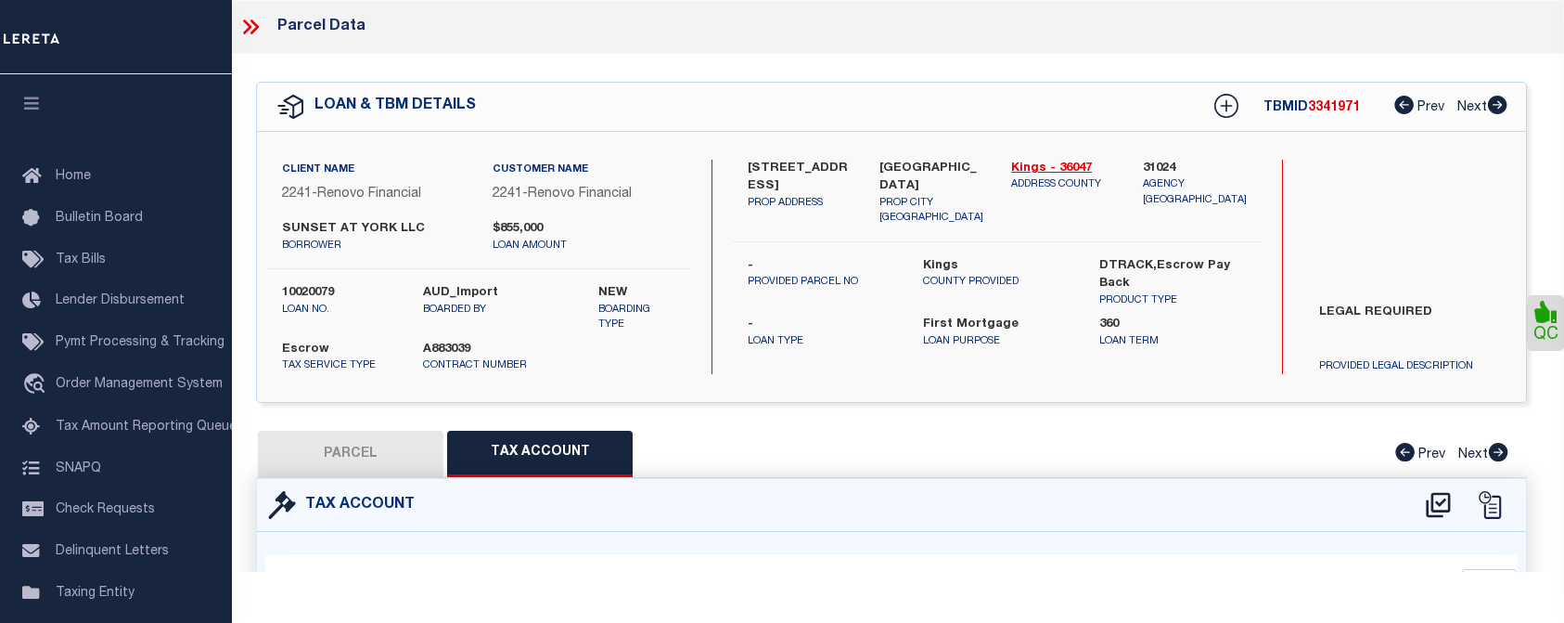
click at [692, 100] on div "LOAN & TBM DETAILS TBMID 3341971 Prev Next" at bounding box center [891, 107] width 1269 height 48
click at [253, 24] on icon at bounding box center [250, 27] width 24 height 24
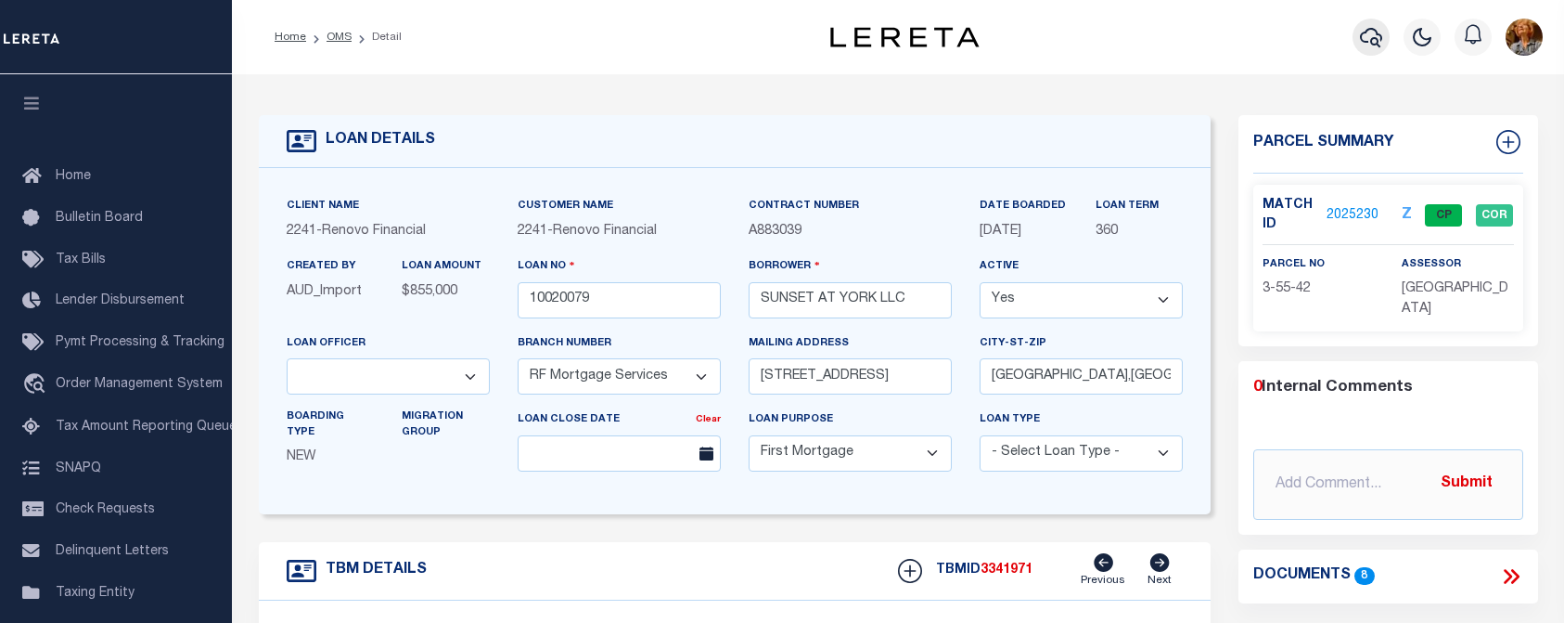
click at [1376, 42] on icon "button" at bounding box center [1371, 37] width 22 height 22
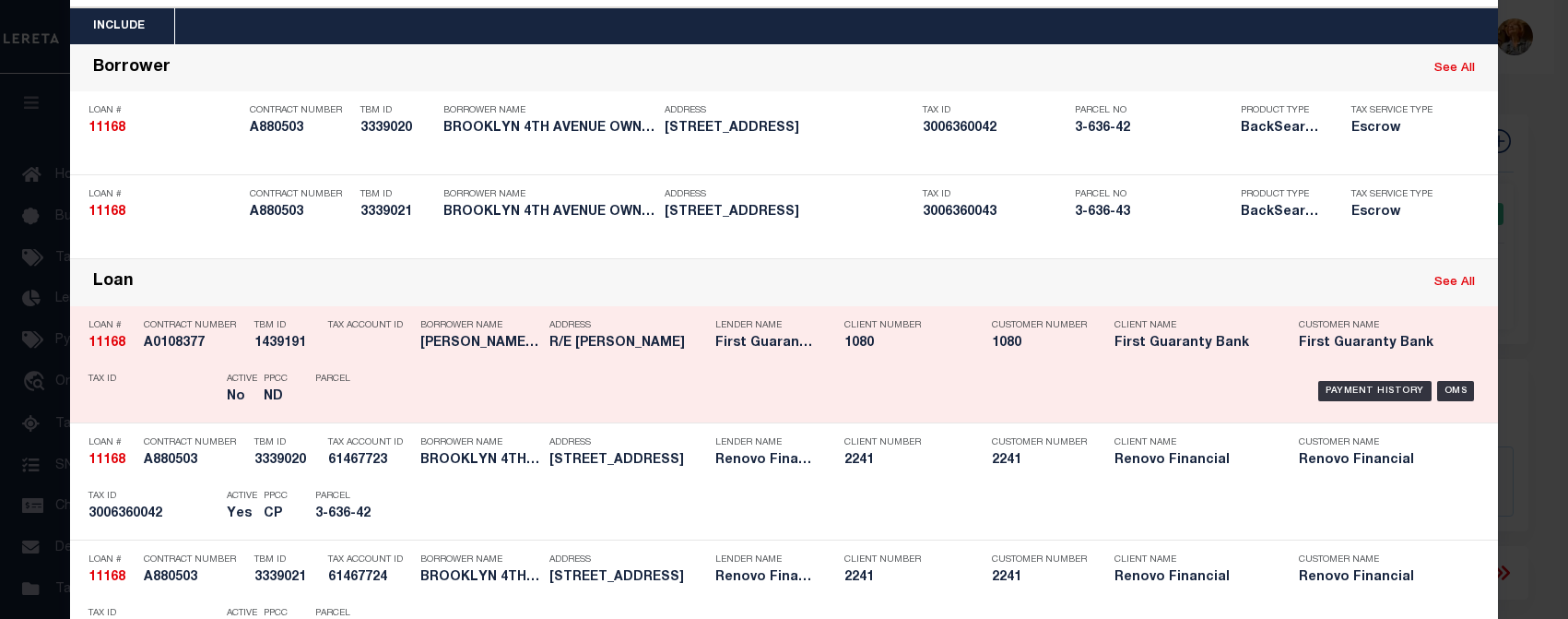
scroll to position [92, 0]
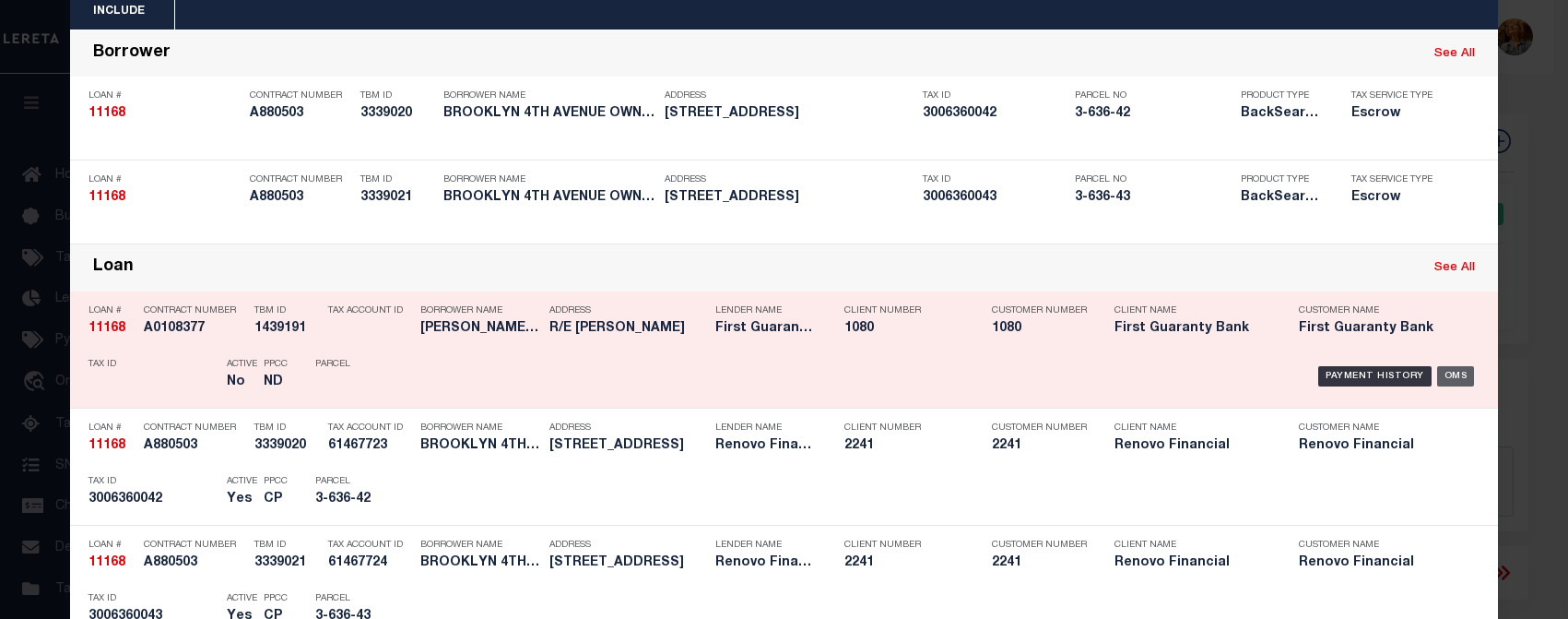
click at [1450, 383] on div "OMS" at bounding box center [1456, 376] width 38 height 20
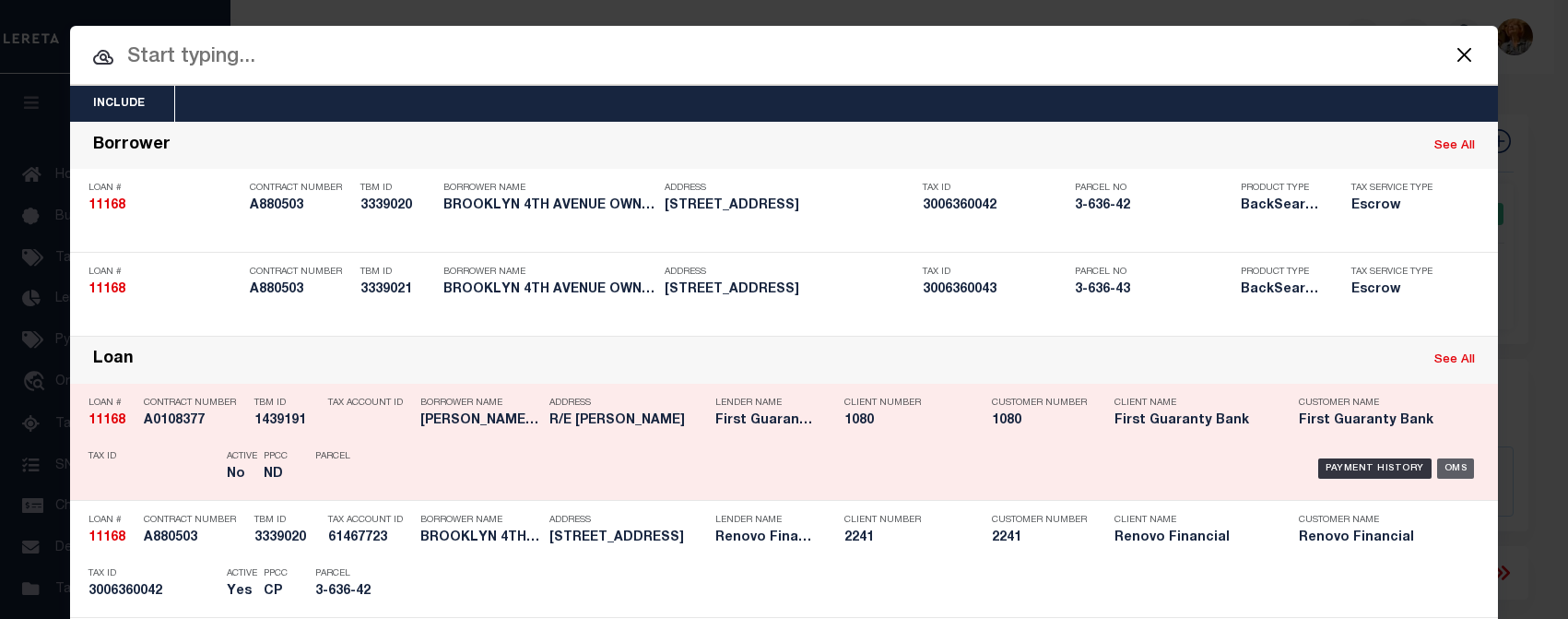
type input "11168"
type input "TRACY L SHIRLEY BUILDER LLC"
select select "False"
select select
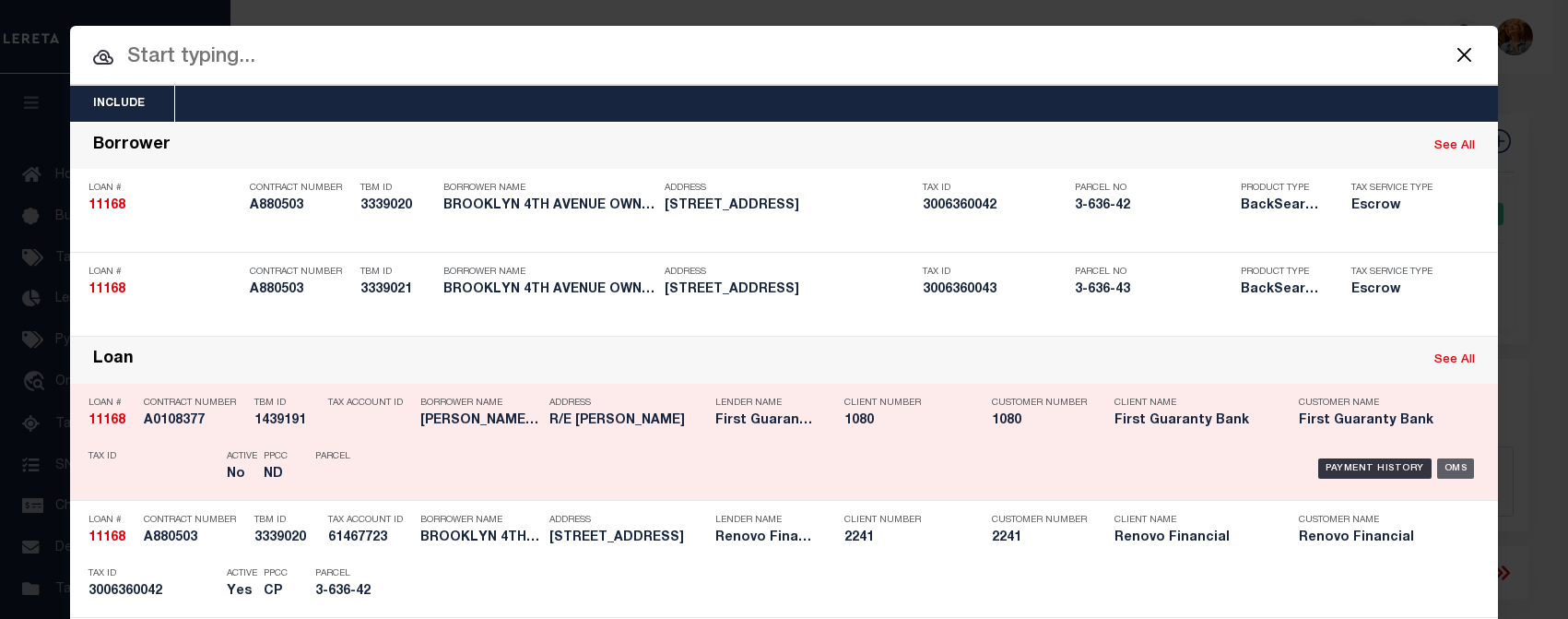
type input "304 MARK DR"
type input "DENHAM SPRINGS,LA 70726-2307"
select select "NonEscrow"
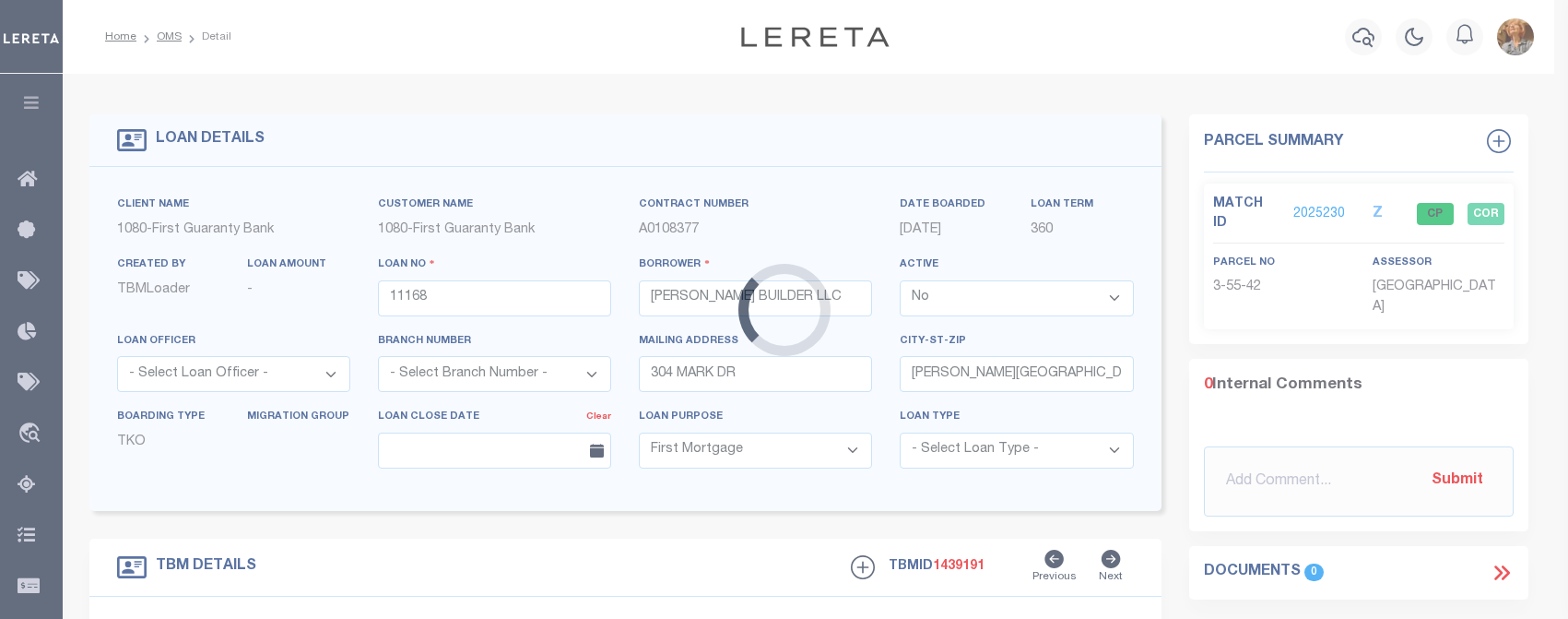
select select "1570"
type input "R/E DENHAM"
select select
type textarea "CMN-$210M-032813-INT @ LOT 11 VINEYARD CT"
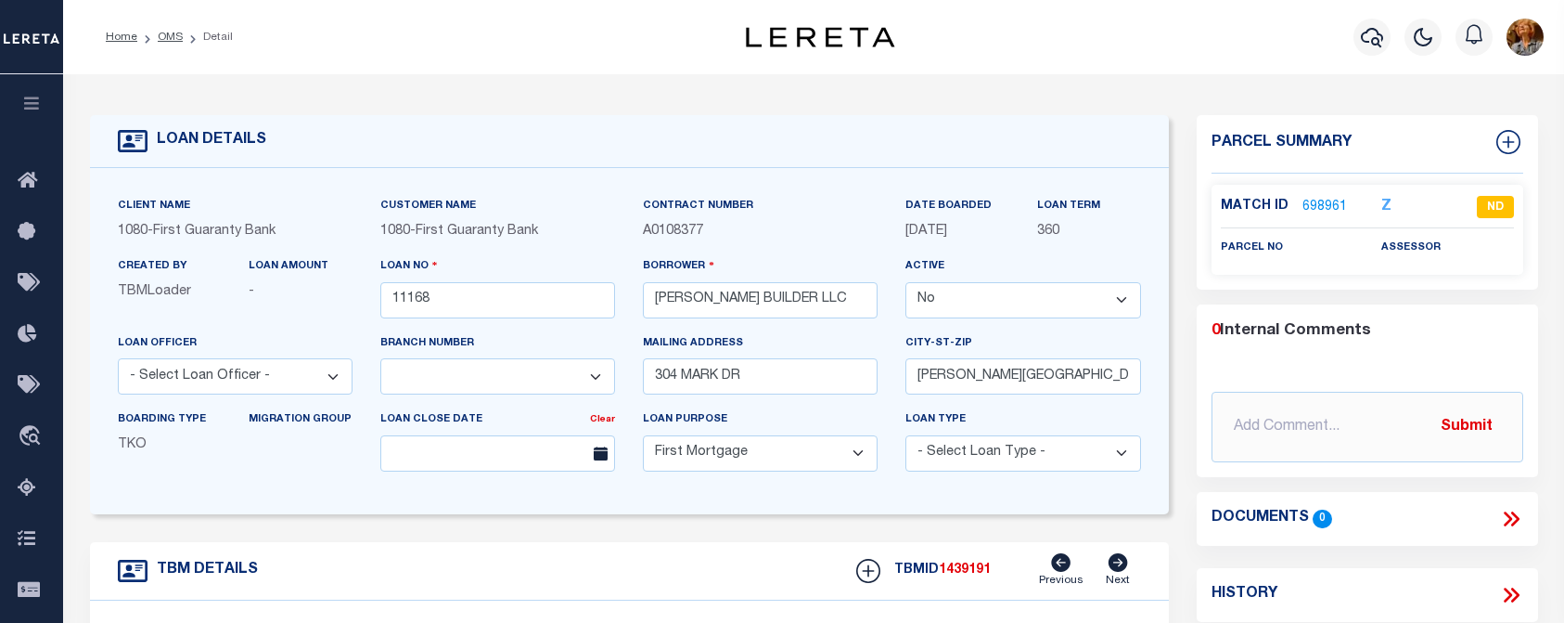
click at [1314, 204] on link "698961" at bounding box center [1325, 207] width 45 height 19
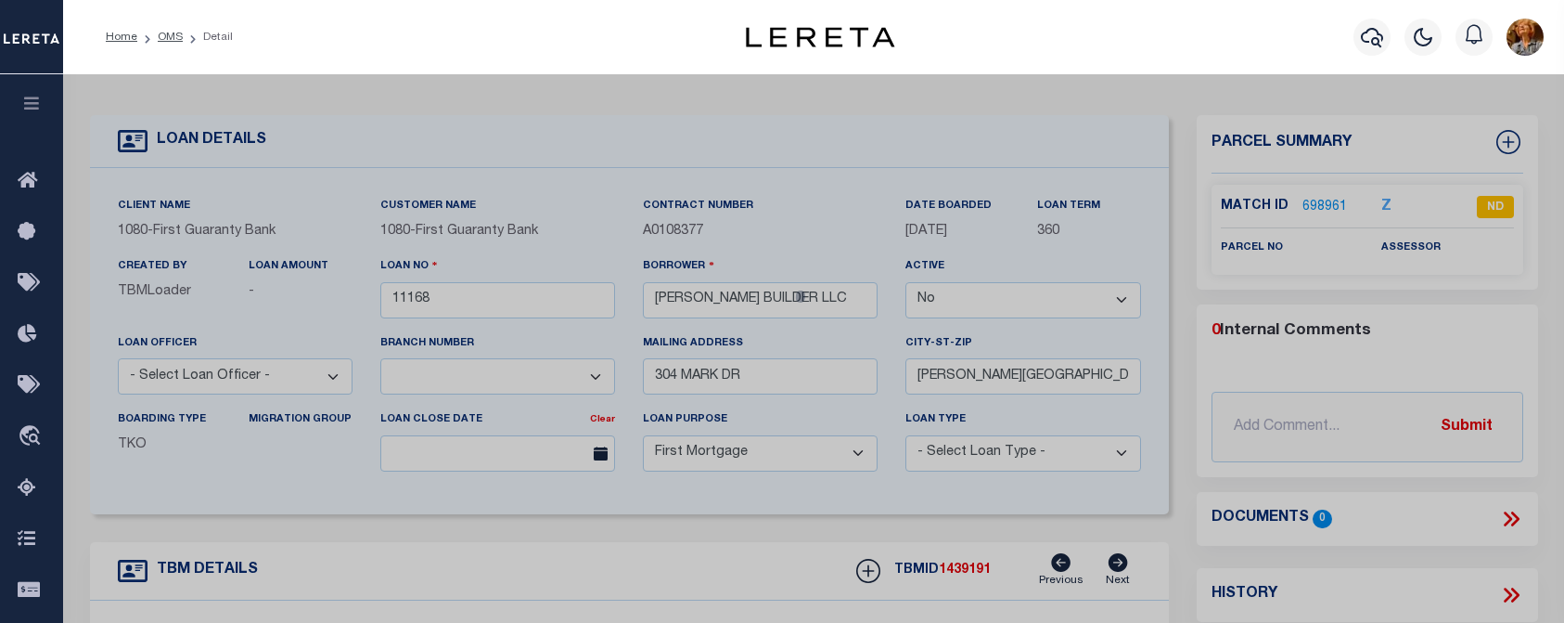
select select "AS"
select select
checkbox input "false"
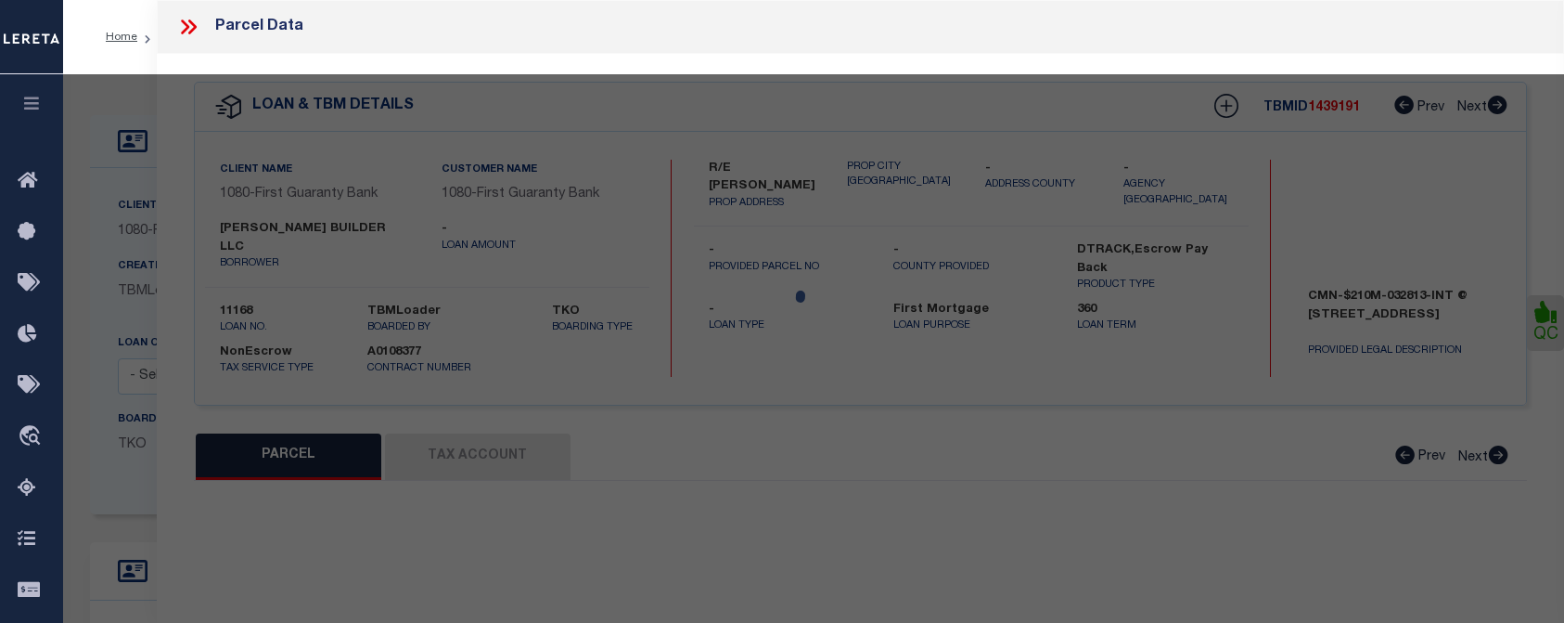
select select "ND"
checkbox input "false"
type textarea "NEED DOCUMENTS. ADDRESS IS NOT GIVEN."
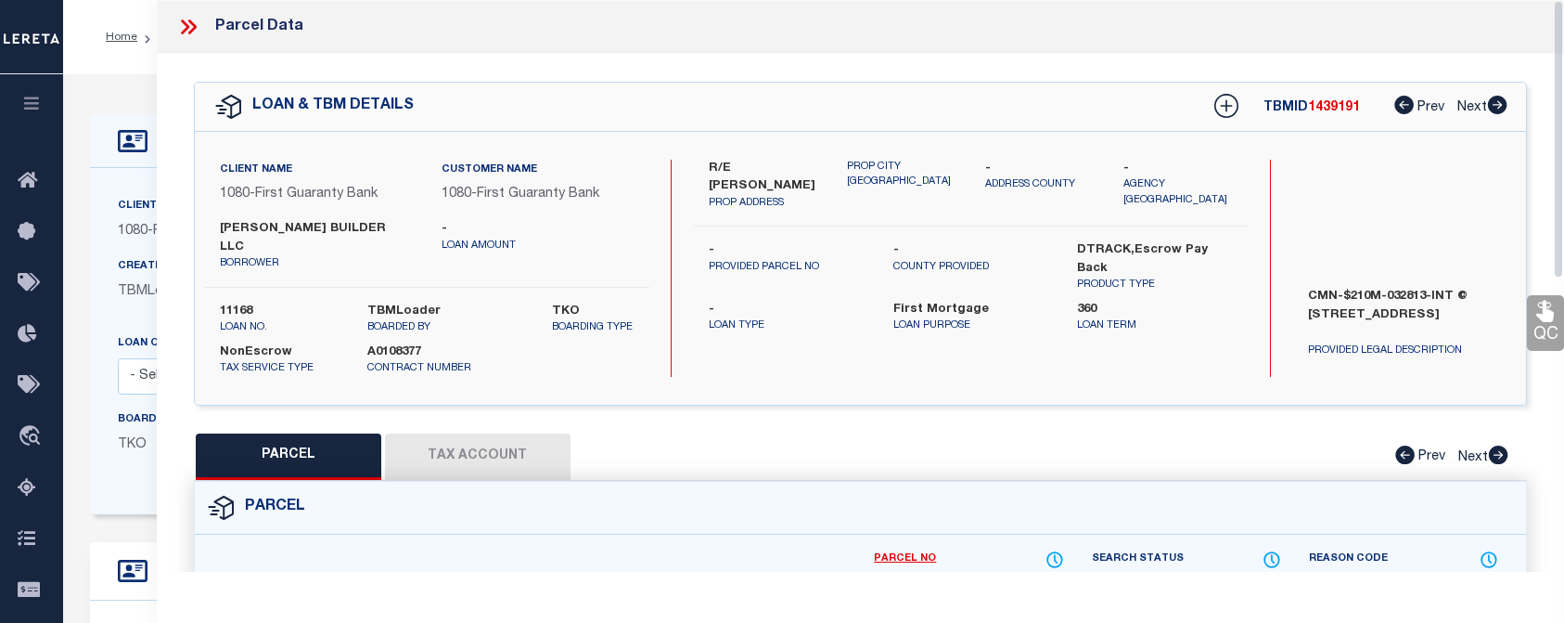
click at [928, 32] on div "Parcel Data" at bounding box center [860, 27] width 1407 height 54
click at [188, 22] on icon at bounding box center [188, 27] width 24 height 24
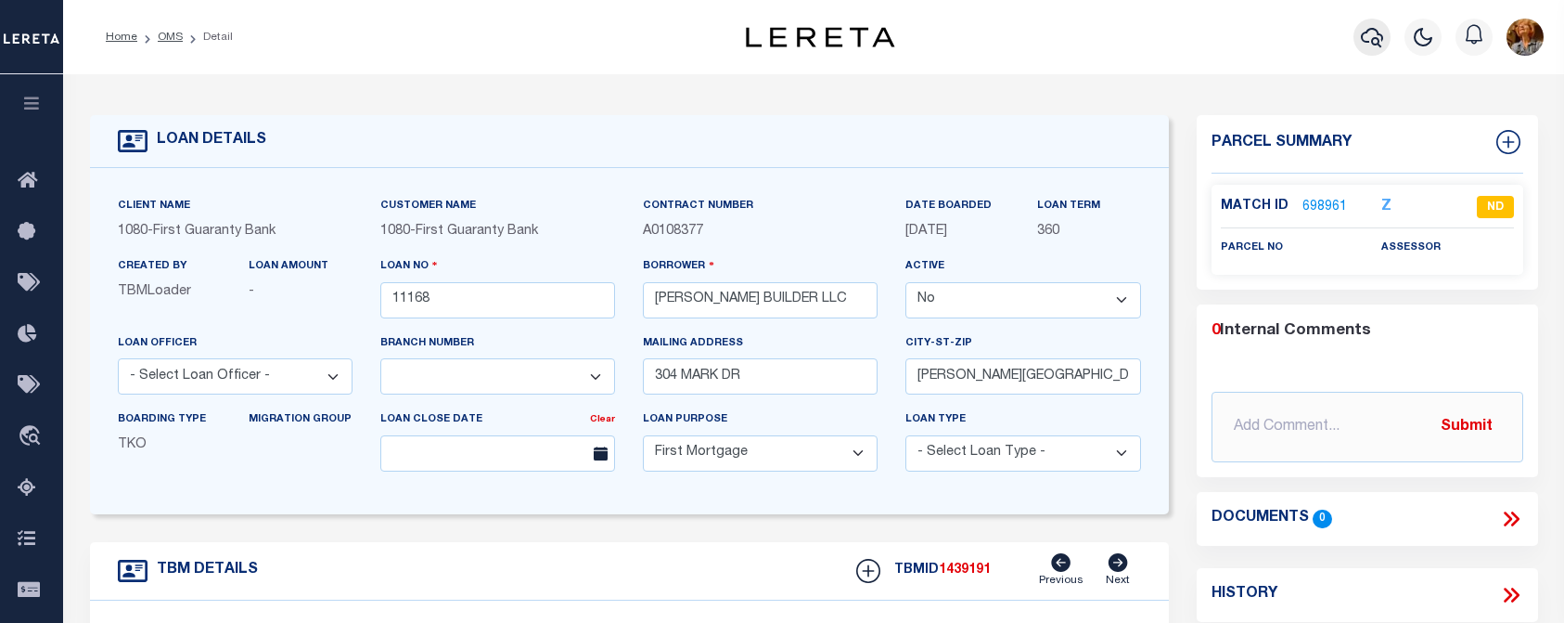
click at [1371, 42] on icon "button" at bounding box center [1372, 37] width 22 height 19
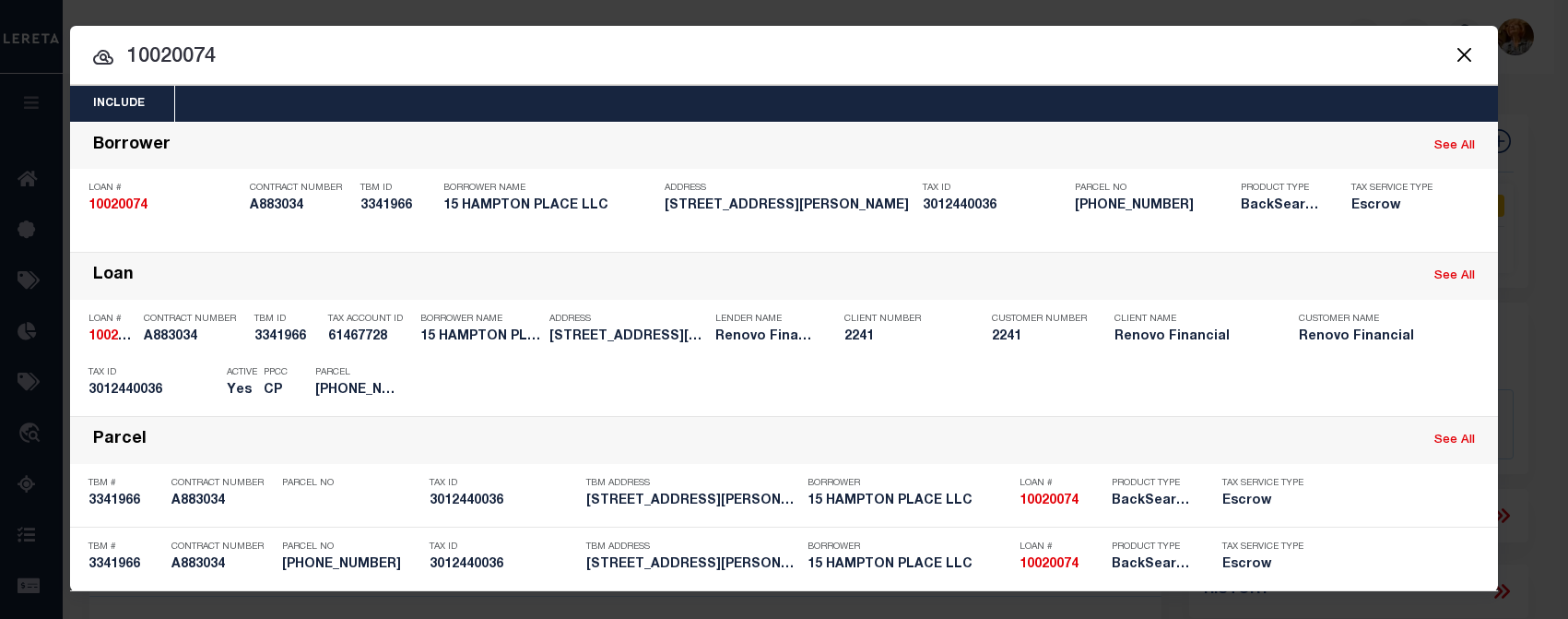
click at [1455, 52] on button "Close" at bounding box center [1464, 55] width 24 height 24
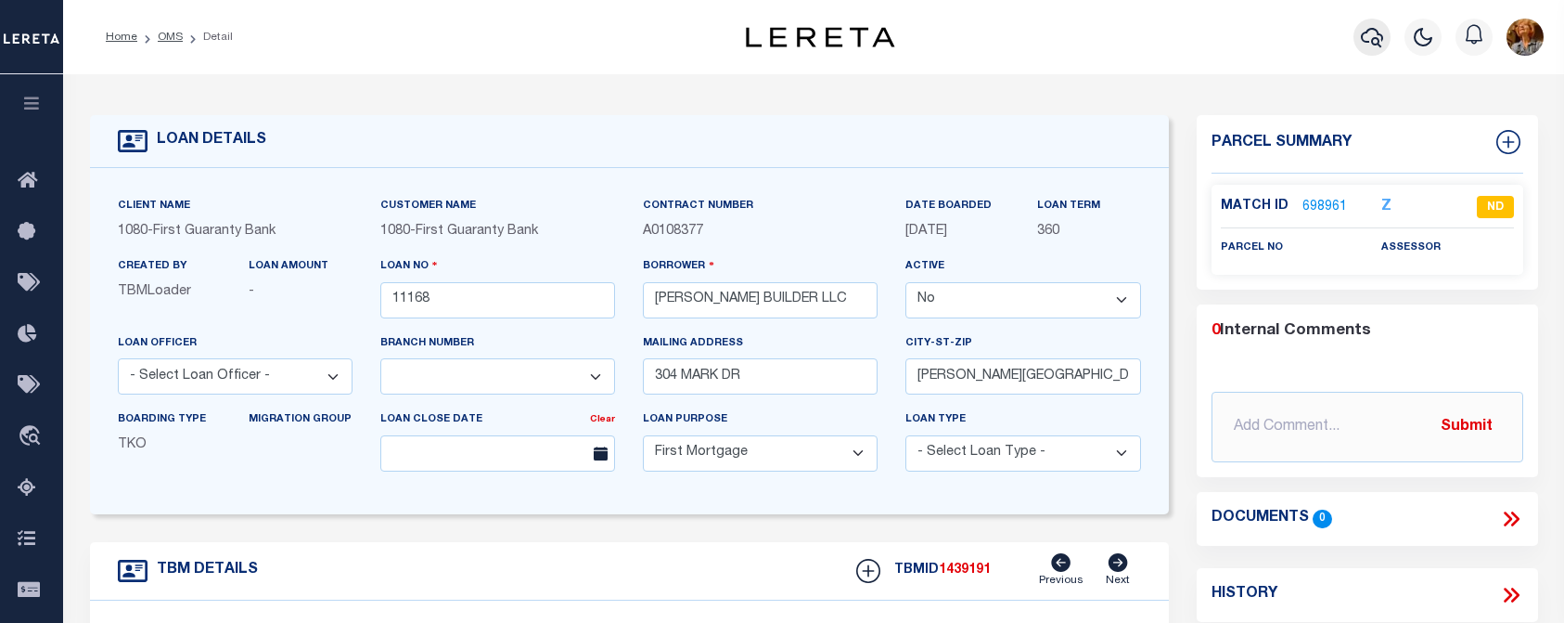
click at [1374, 41] on icon "button" at bounding box center [1372, 37] width 22 height 22
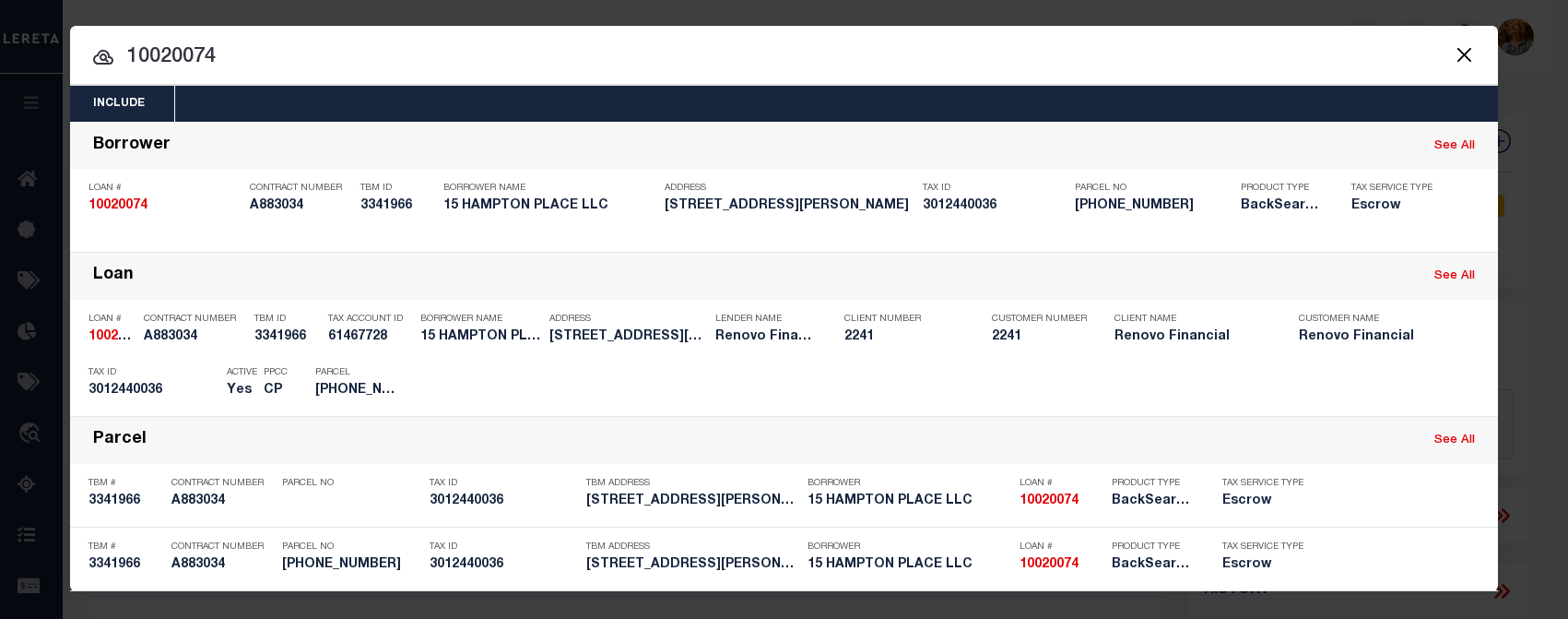
click at [197, 58] on input "10020074" at bounding box center [784, 58] width 1428 height 32
click at [238, 59] on input "10020075" at bounding box center [784, 58] width 1428 height 32
drag, startPoint x: 236, startPoint y: 53, endPoint x: 120, endPoint y: 58, distance: 116.1
click at [116, 58] on input "10020075" at bounding box center [784, 58] width 1428 height 32
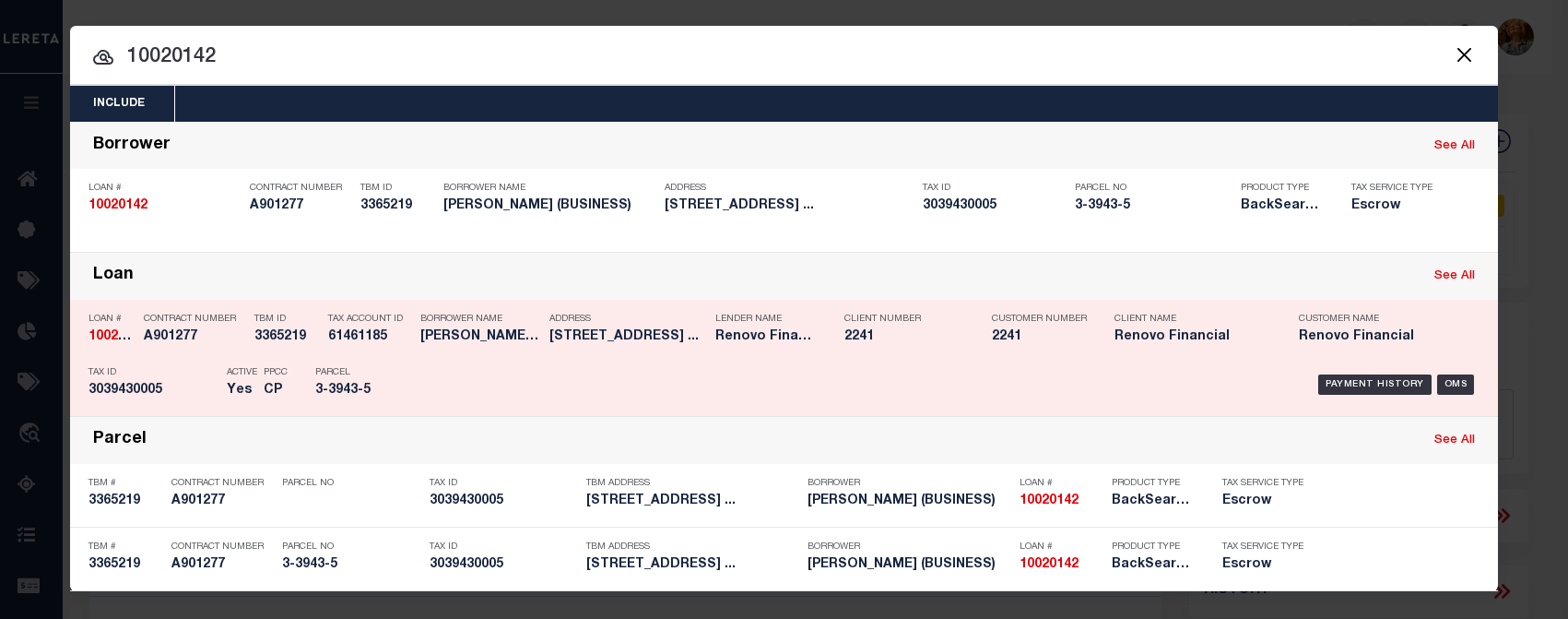
scroll to position [1, 0]
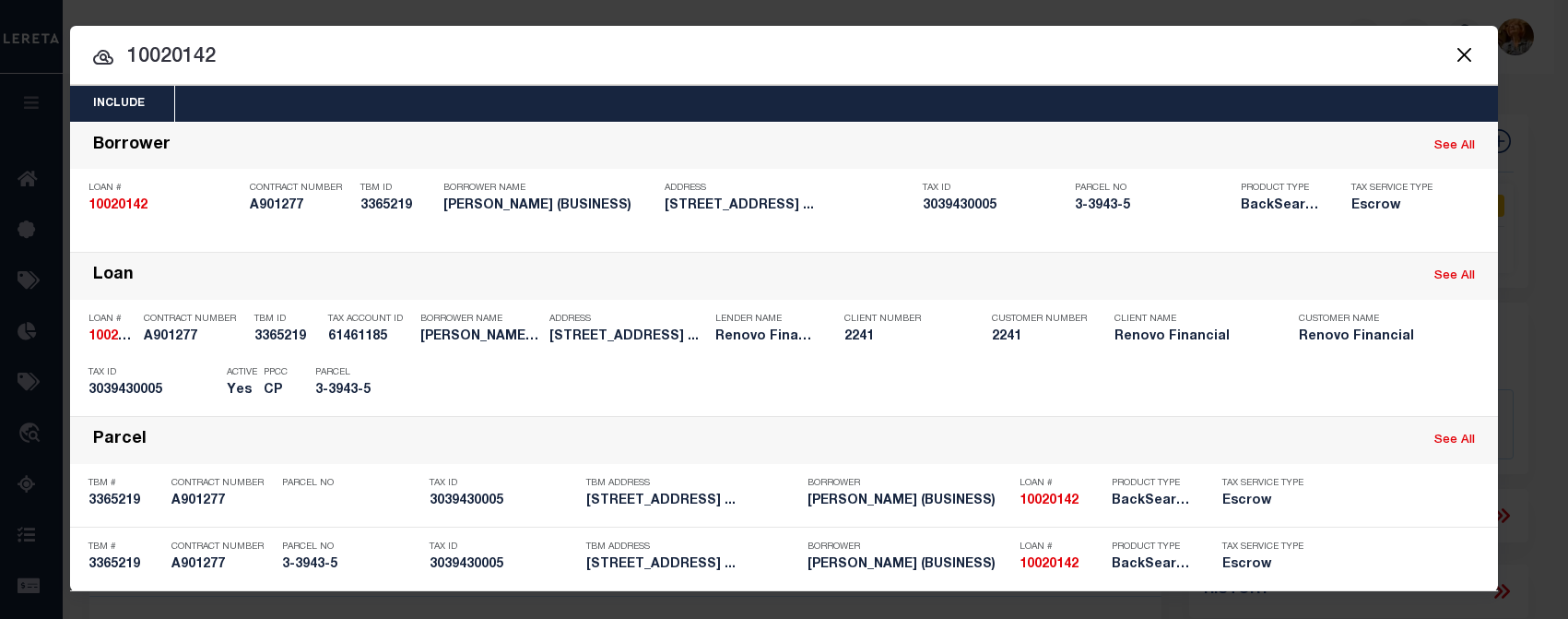
click at [224, 62] on input "10020142" at bounding box center [784, 58] width 1428 height 32
drag, startPoint x: 221, startPoint y: 56, endPoint x: 114, endPoint y: 50, distance: 107.2
click at [114, 50] on input "10020142" at bounding box center [784, 58] width 1428 height 32
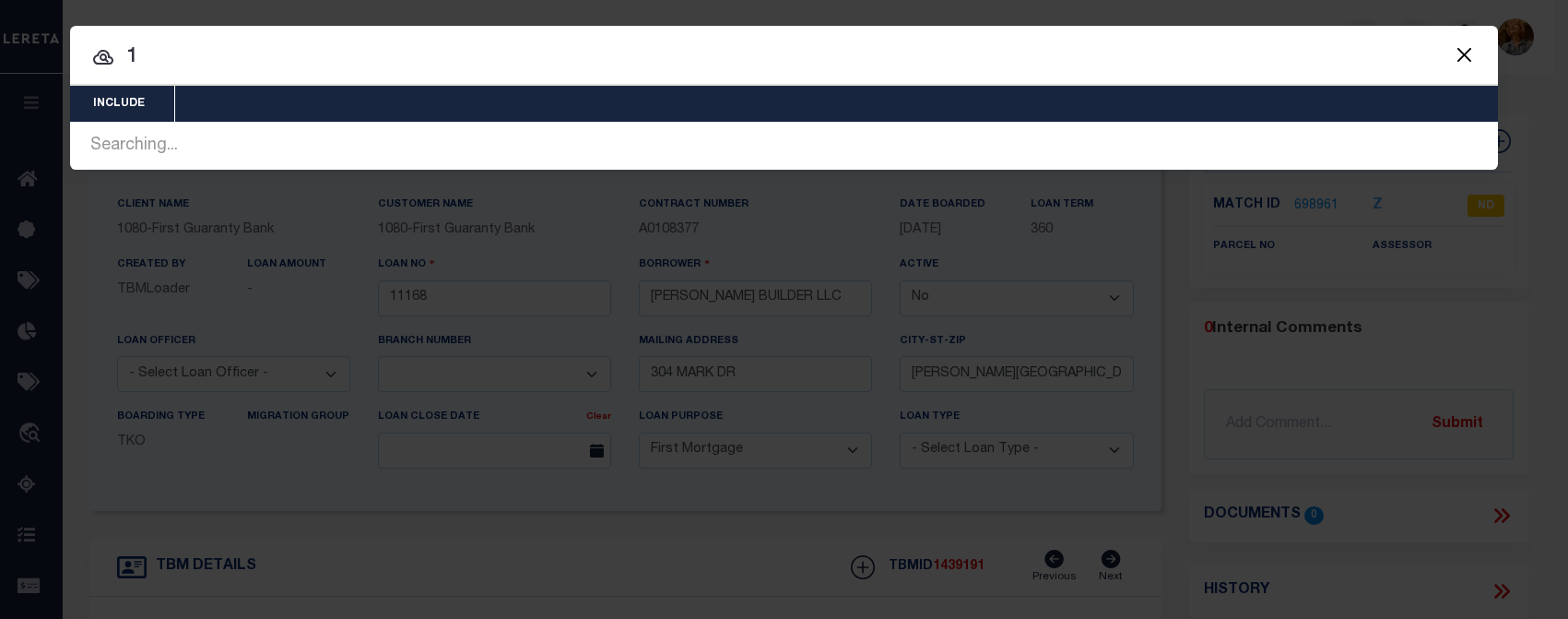
scroll to position [0, 0]
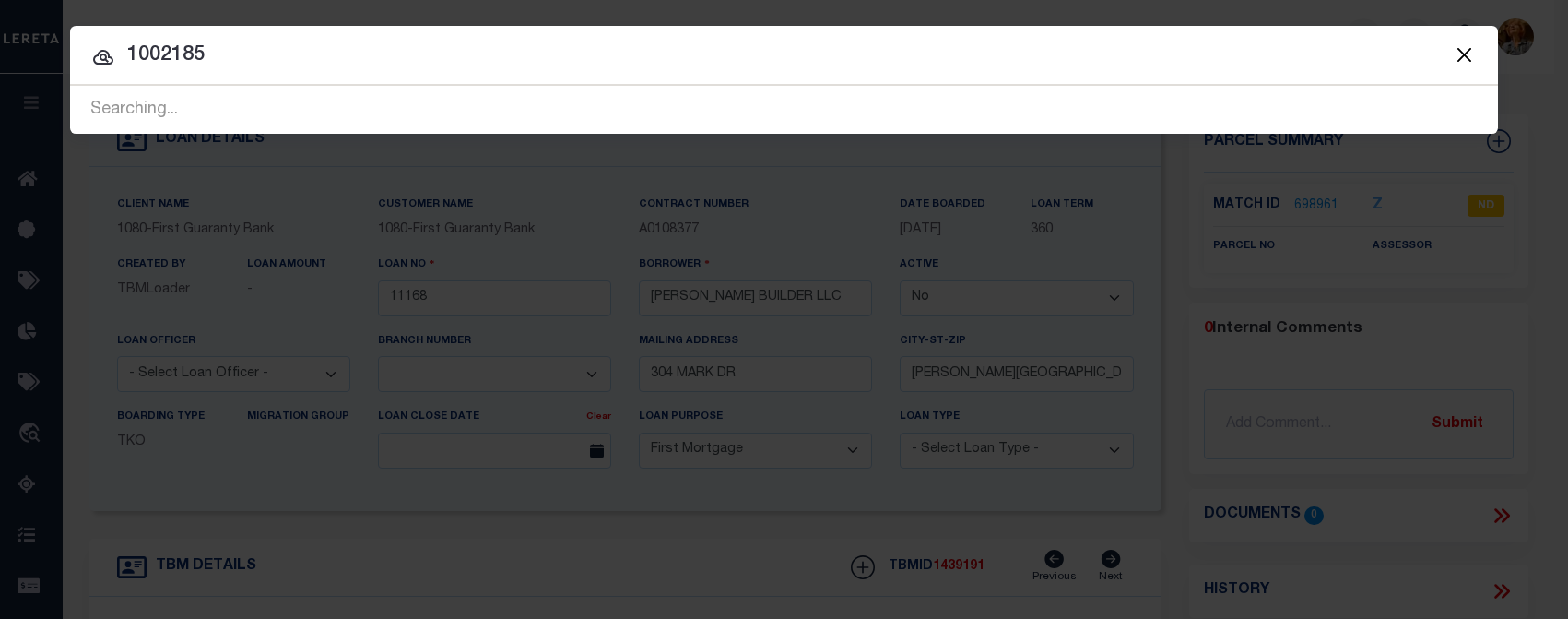
type input "10021852"
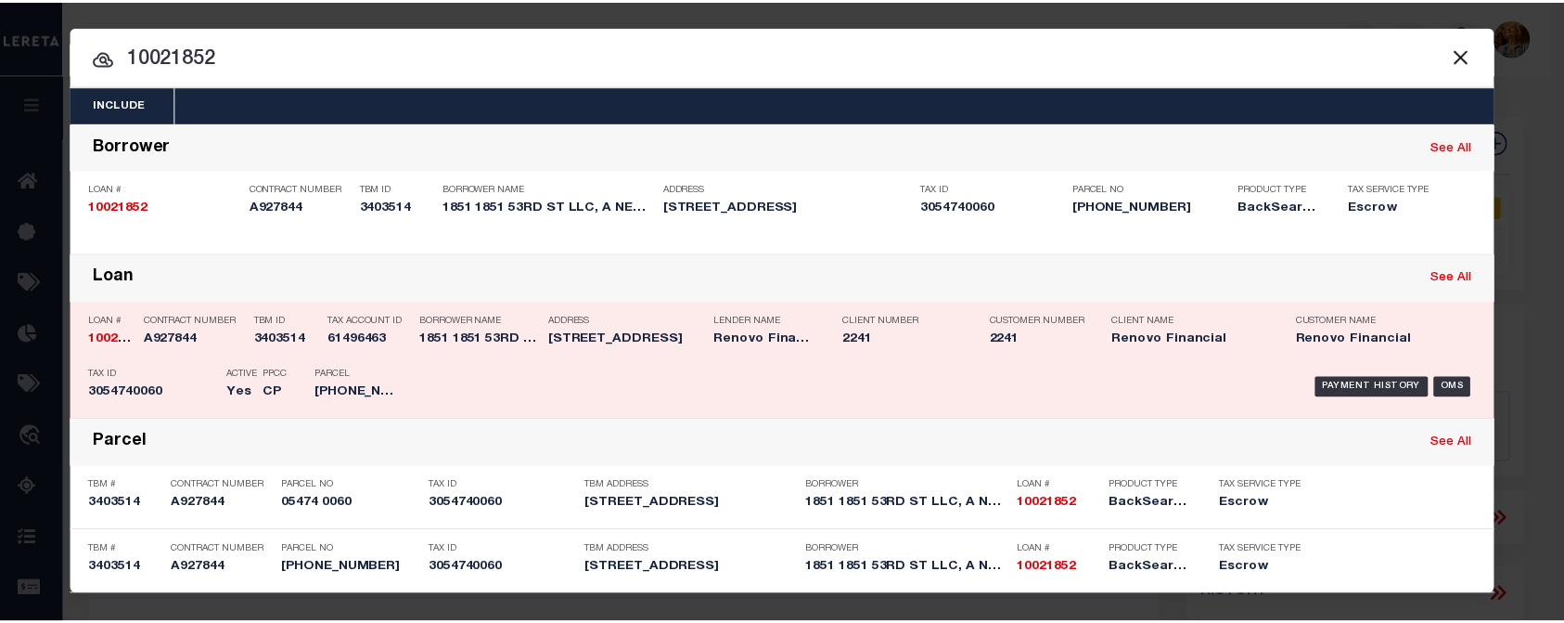
scroll to position [1, 0]
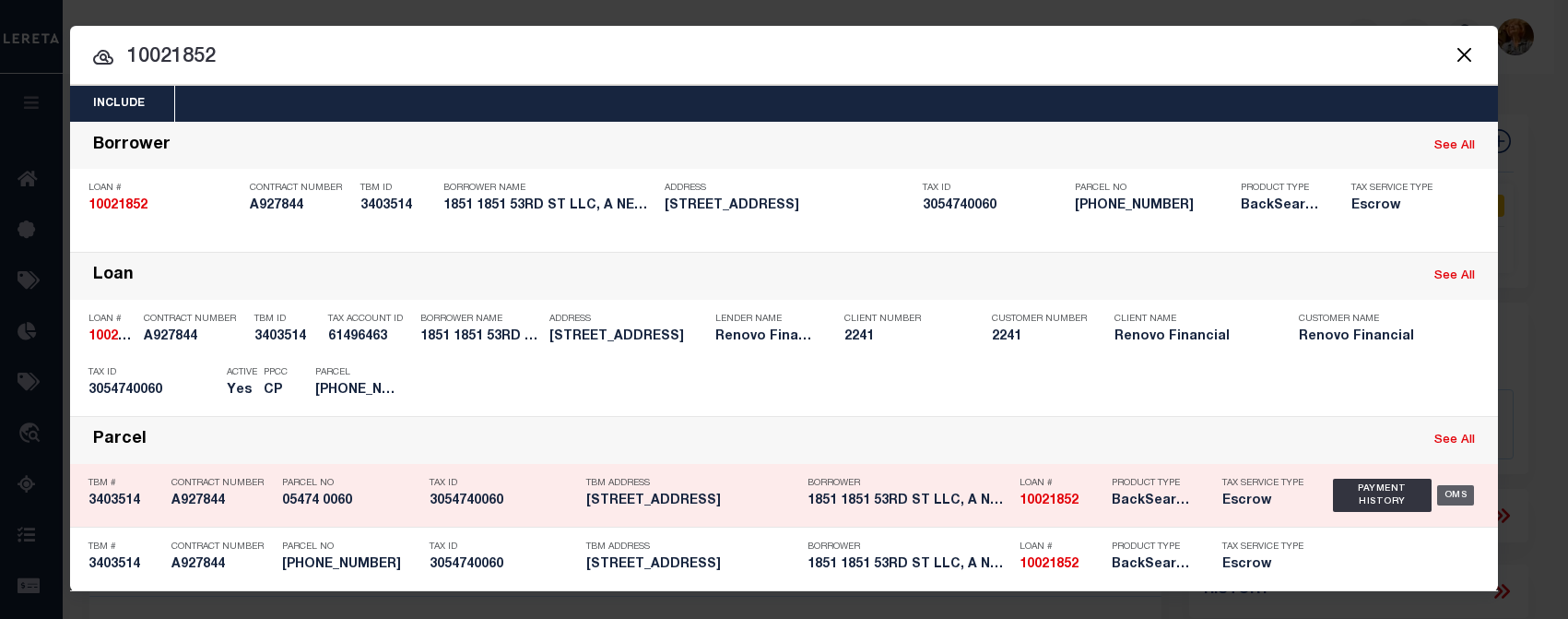
click at [1455, 496] on div "OMS" at bounding box center [1456, 495] width 38 height 20
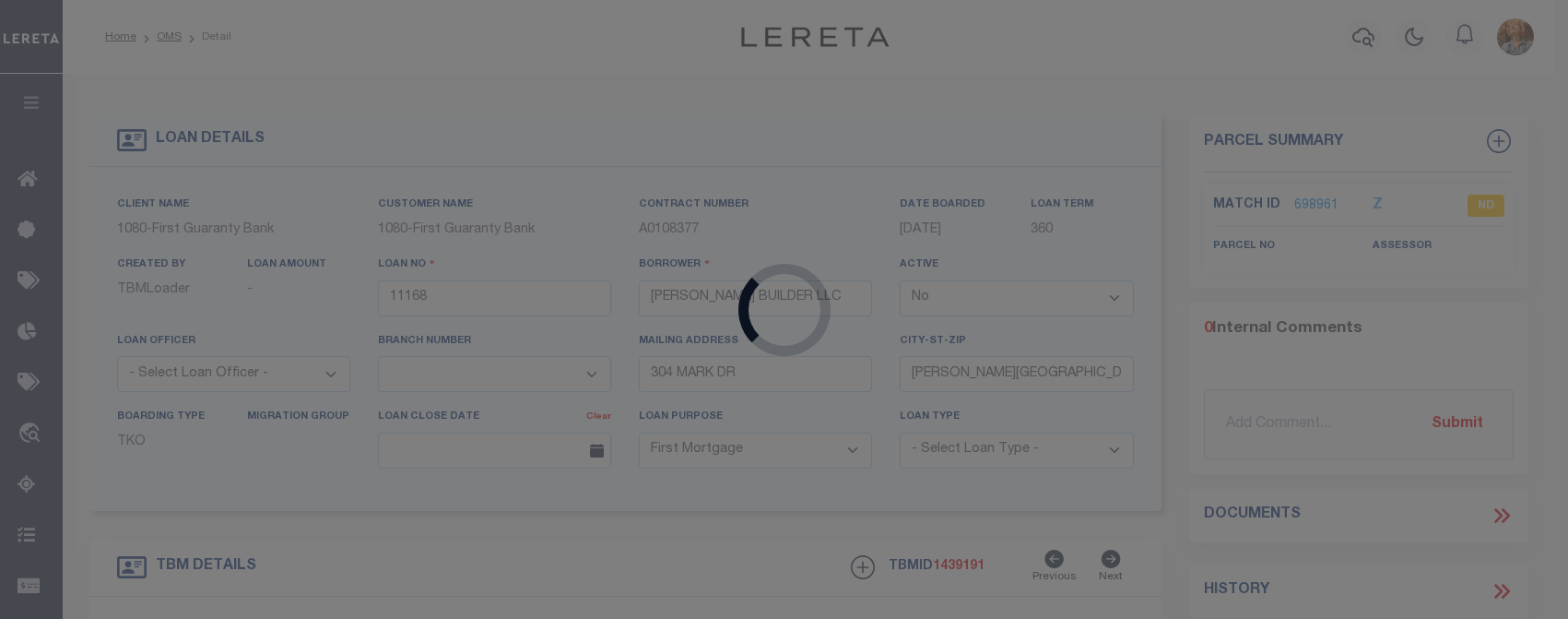
type input "10021852"
type input "1851 1851 53RD ST LLC, A NEW YORK LIMITED LIABILITY COMPANY"
select select "True"
select select
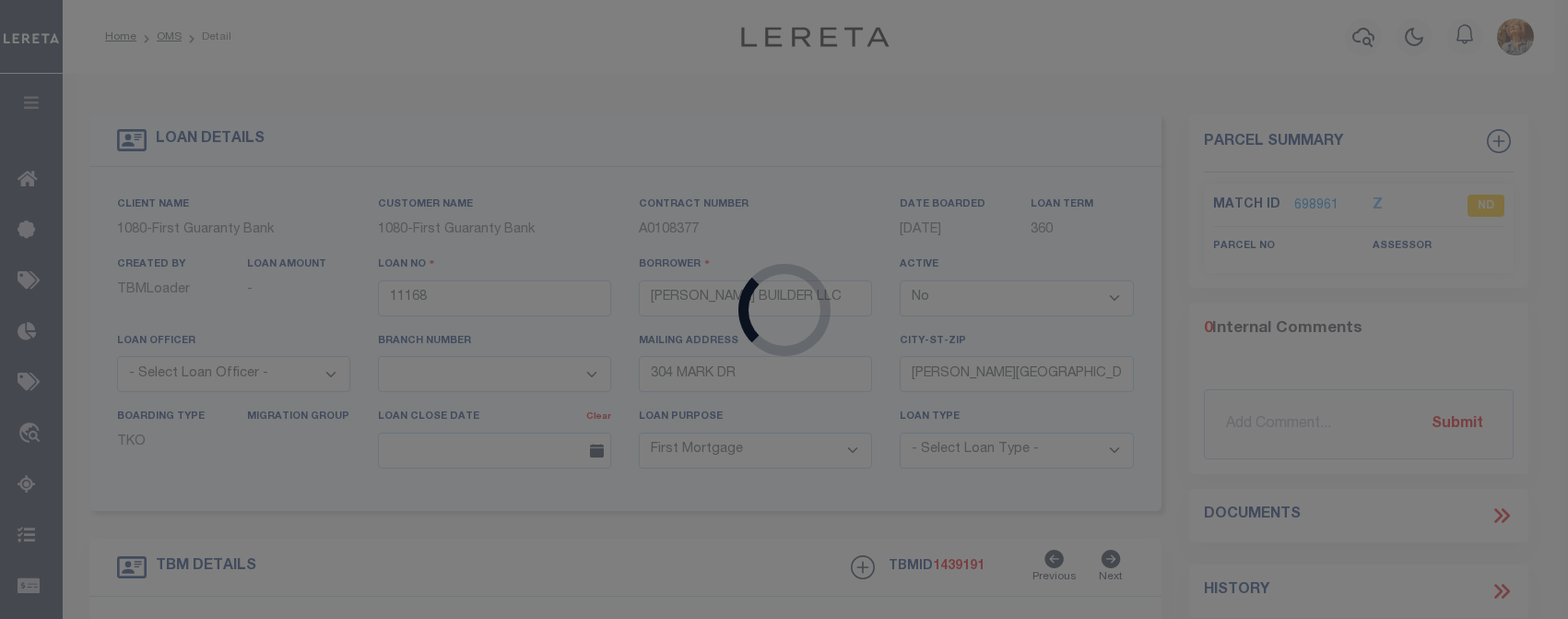
type input "1501 46th St"
type input "Brooklyn NY 11219"
select select "Escrow"
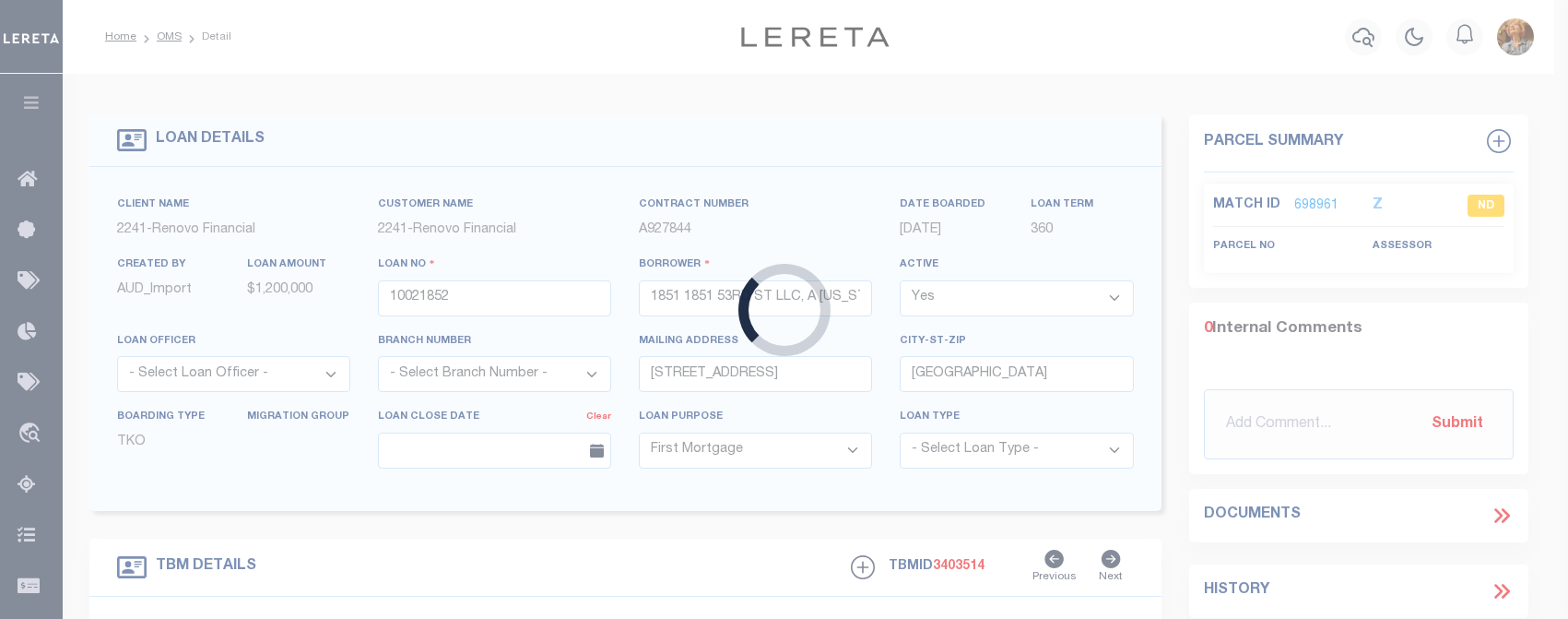
type input "1851 53RD ST"
type input "05474 0060"
type input "BROOKLYN, NY 11204"
type input "a0kUS000007f0Pp"
type input "NY"
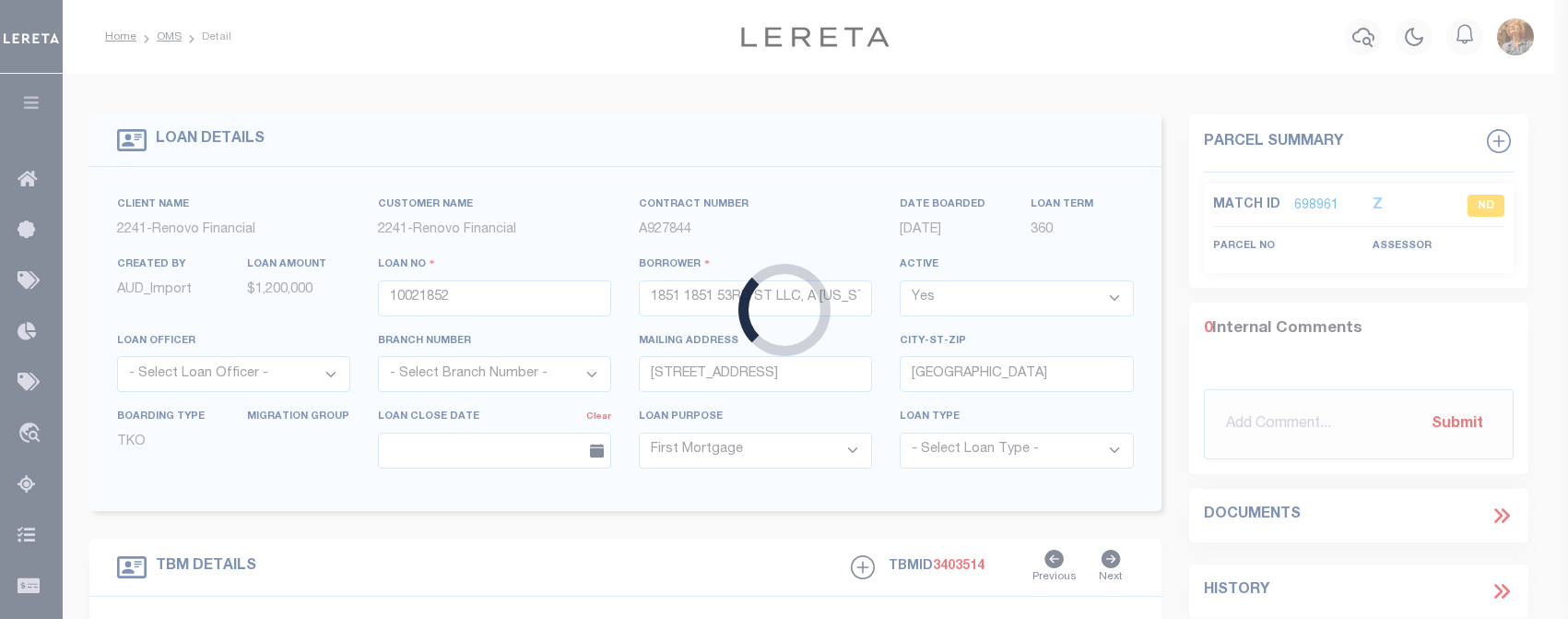
select select
type textarea "Liability Limited to Customer Provided Parcel"
select select "14701"
select select "25067"
select select
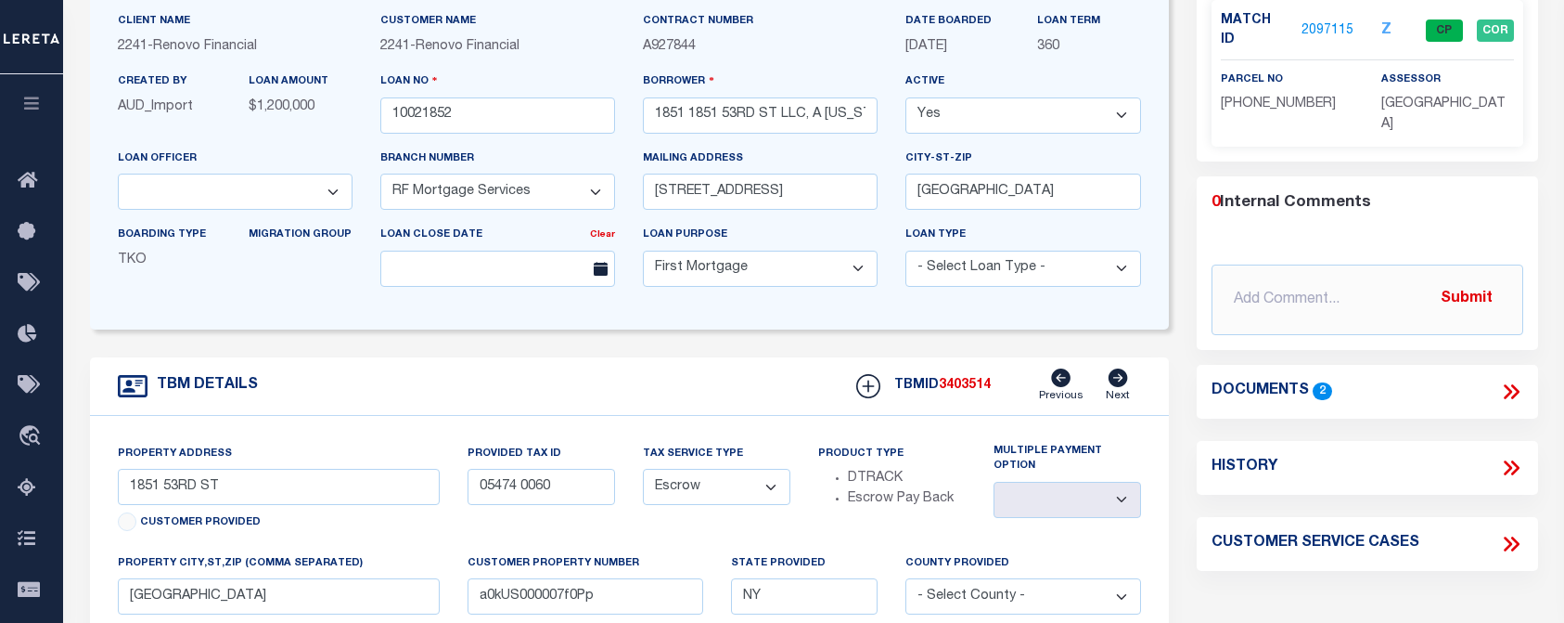
scroll to position [186, 0]
click at [1323, 20] on link "2097115" at bounding box center [1328, 29] width 52 height 19
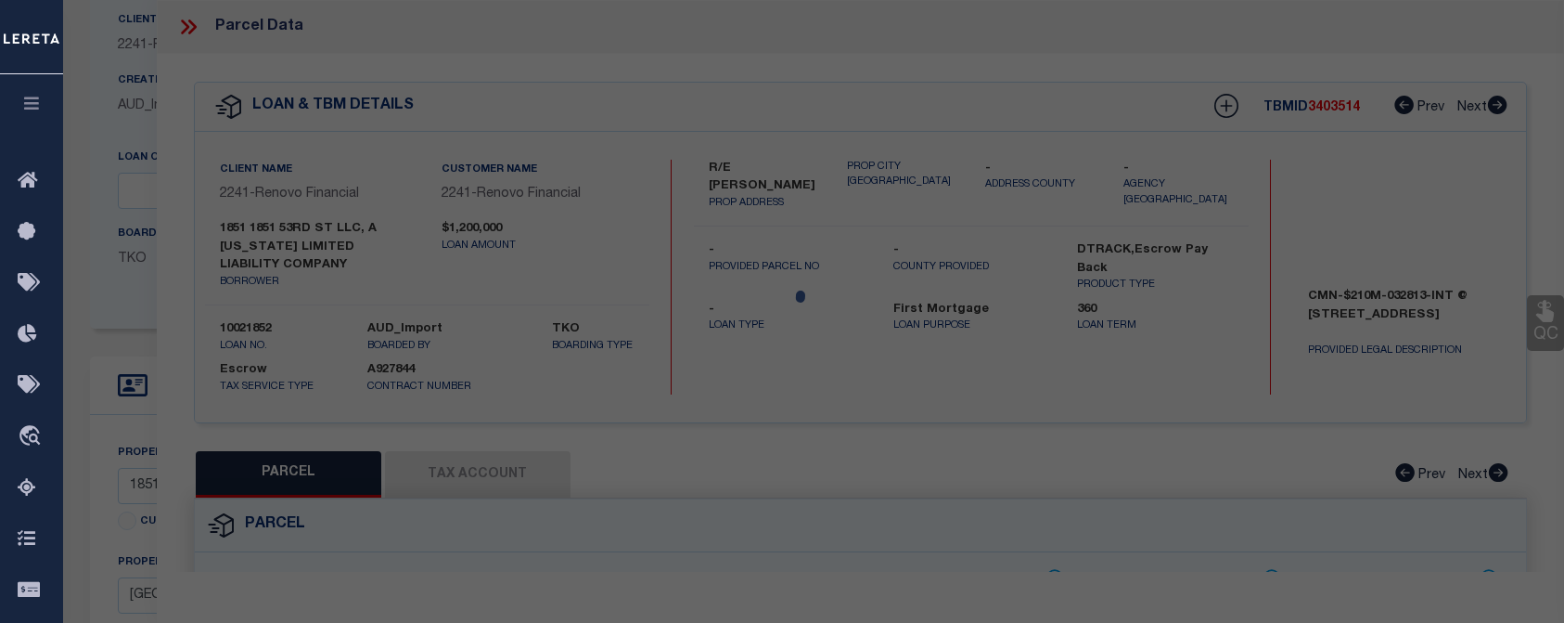
select select "AS"
checkbox input "false"
select select "CP"
type input "1851 53RD ST LLC"
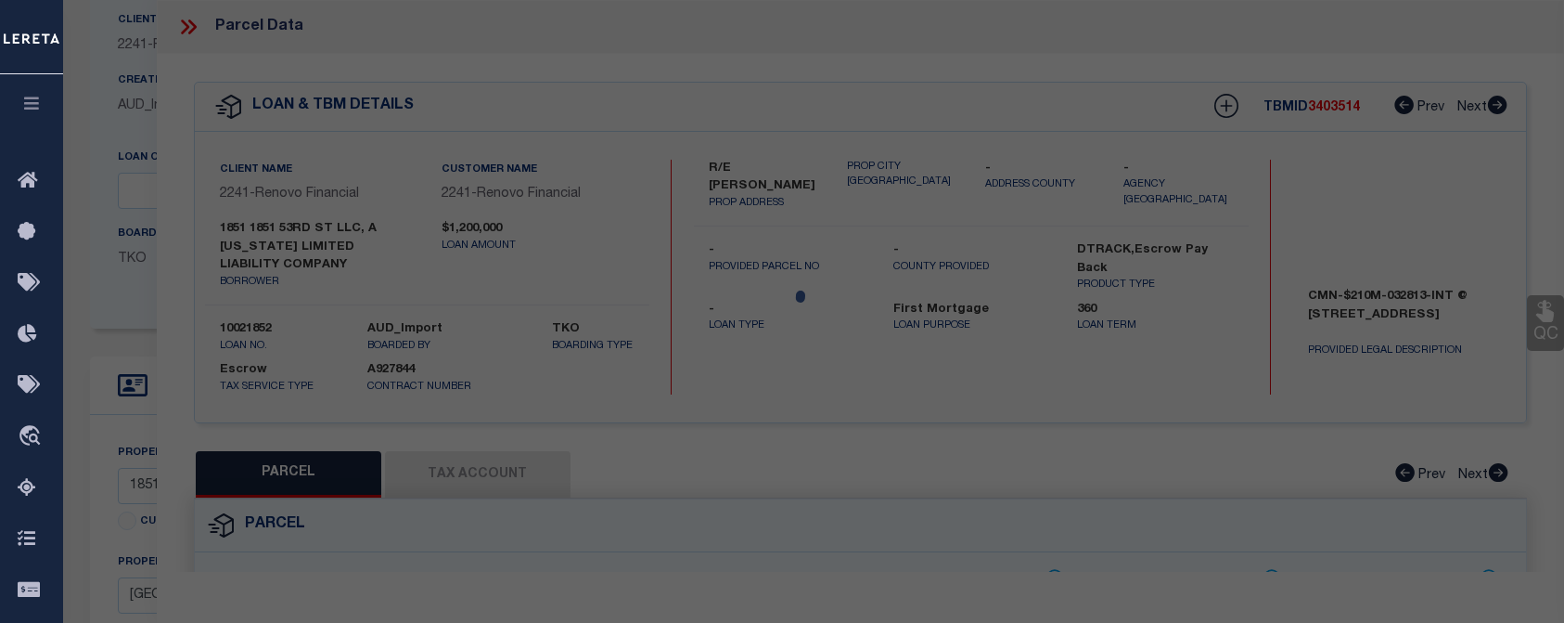
select select "AGW"
select select
type input "1851 53RD ST"
checkbox input "false"
type input "BROOKLYN, NY 11204"
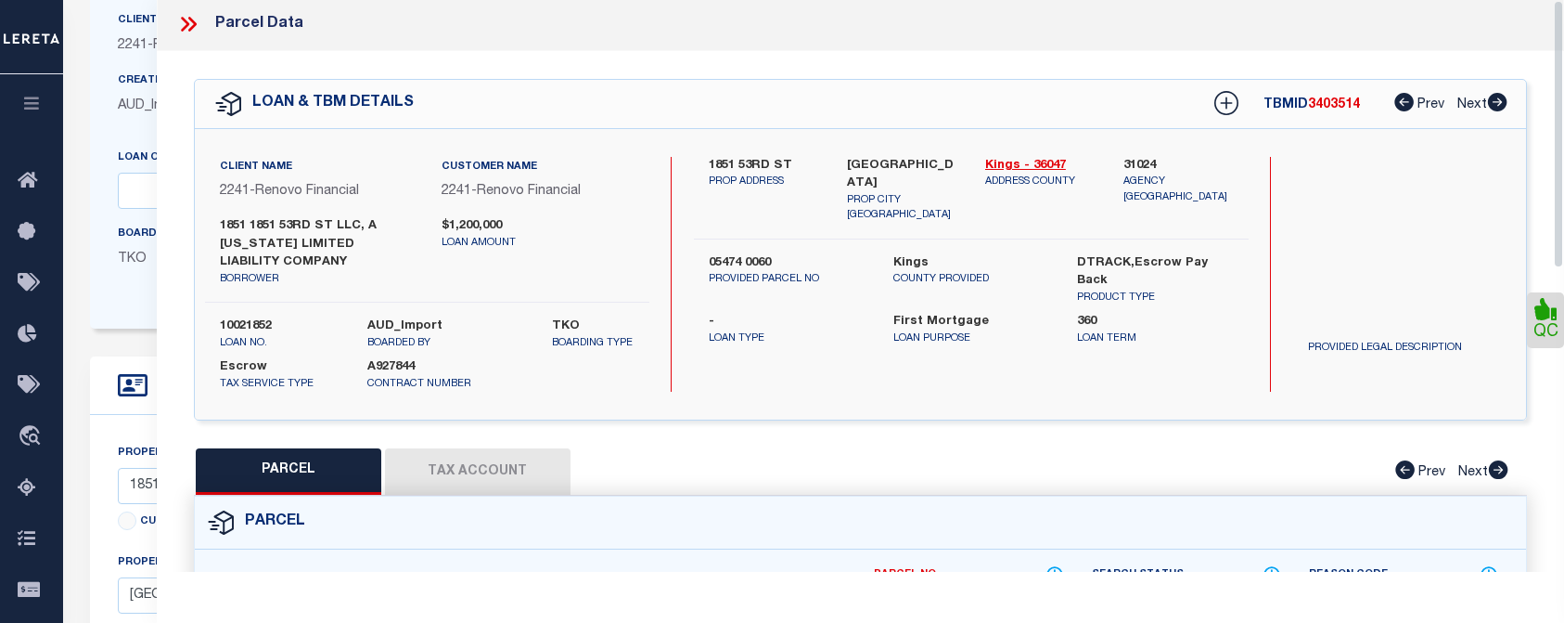
scroll to position [0, 0]
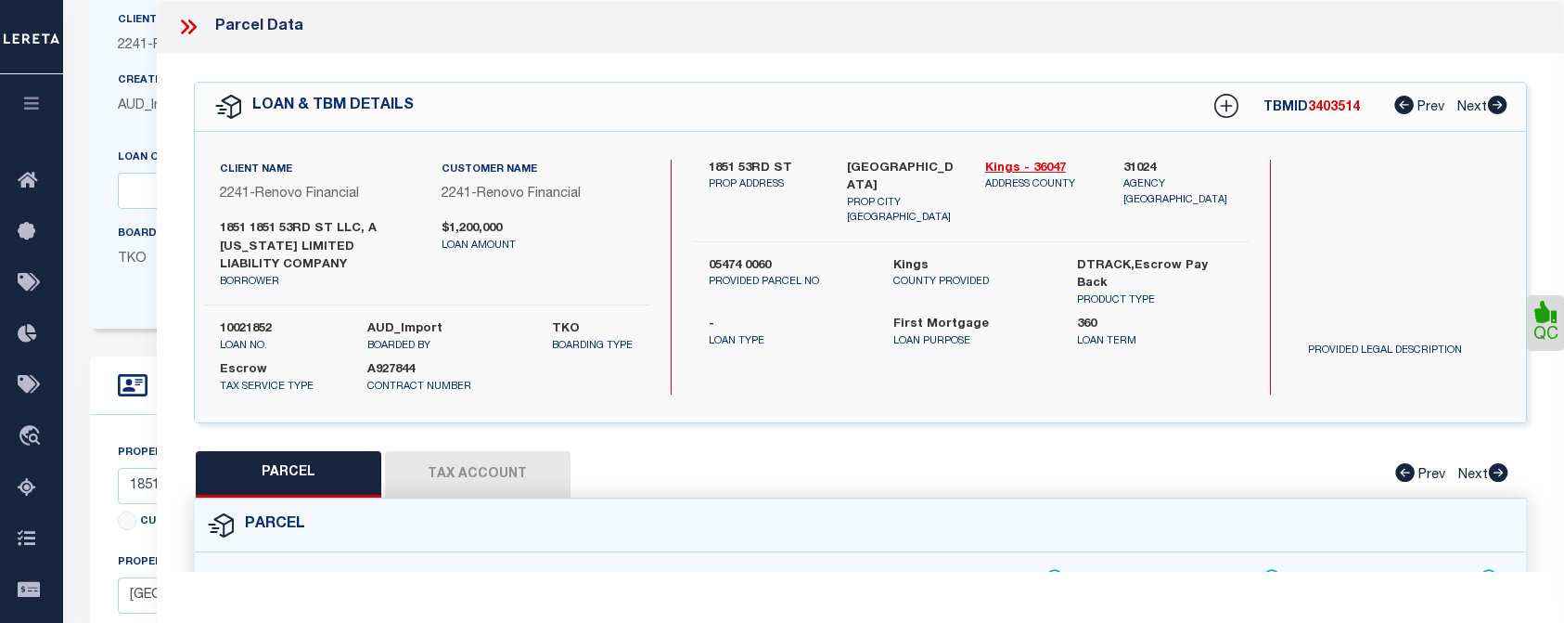
click at [424, 475] on button "Tax Account" at bounding box center [478, 474] width 186 height 46
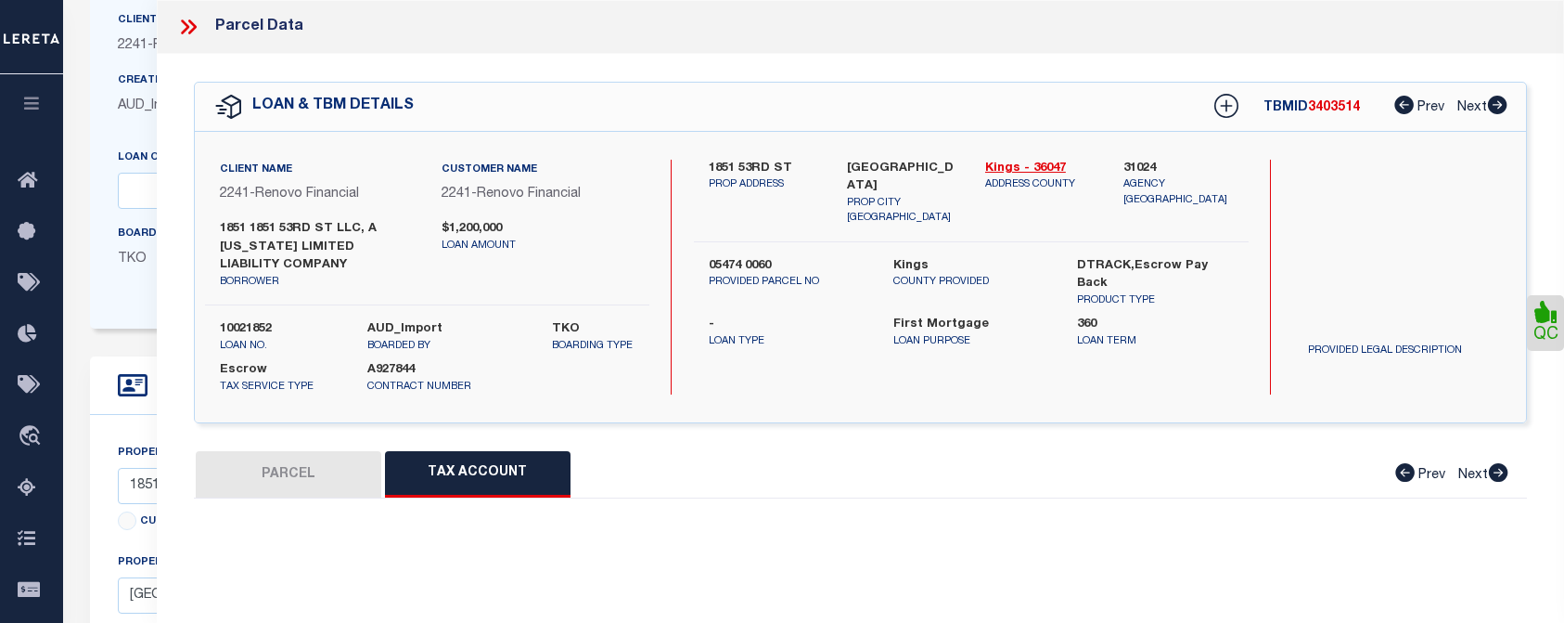
select select "100"
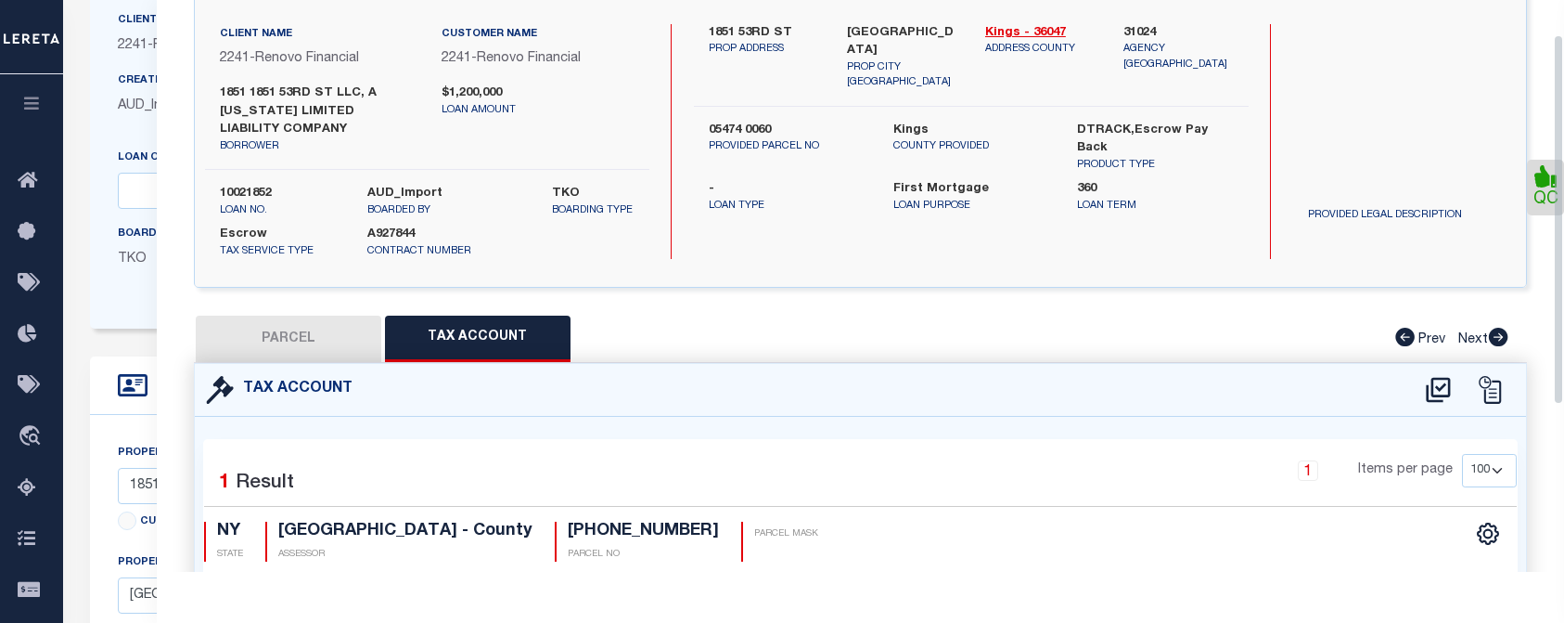
scroll to position [310, 0]
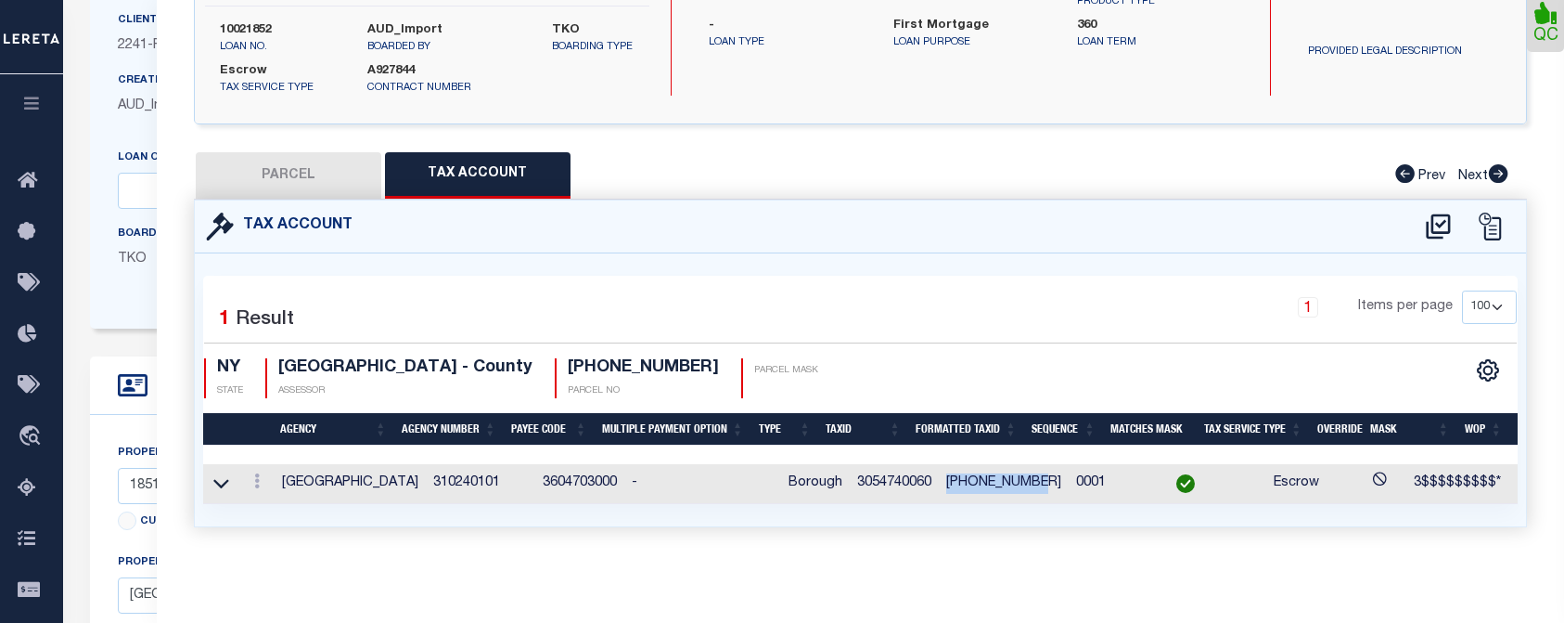
drag, startPoint x: 921, startPoint y: 474, endPoint x: 1003, endPoint y: 481, distance: 81.9
click at [1003, 481] on td "3-05474-0060" at bounding box center [1004, 484] width 130 height 40
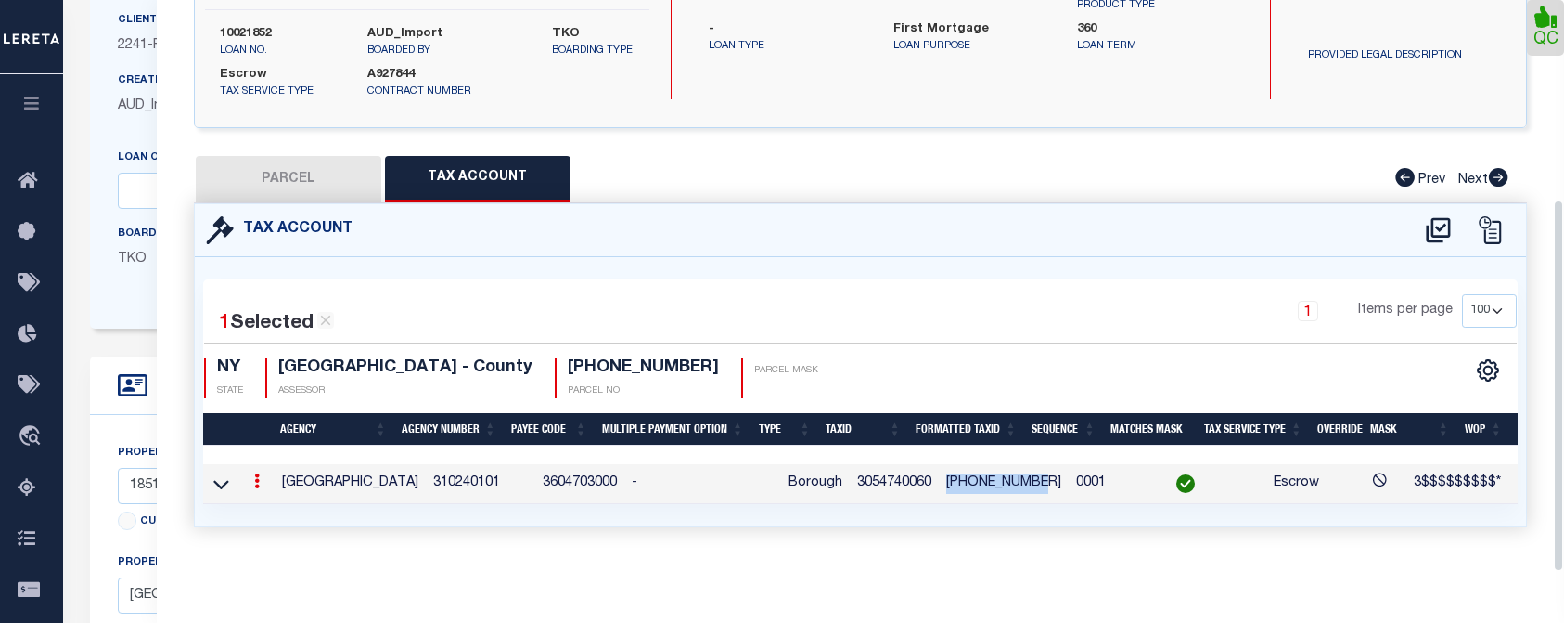
scroll to position [306, 0]
drag, startPoint x: 1003, startPoint y: 481, endPoint x: 989, endPoint y: 475, distance: 15.0
copy td "3-05474-0060"
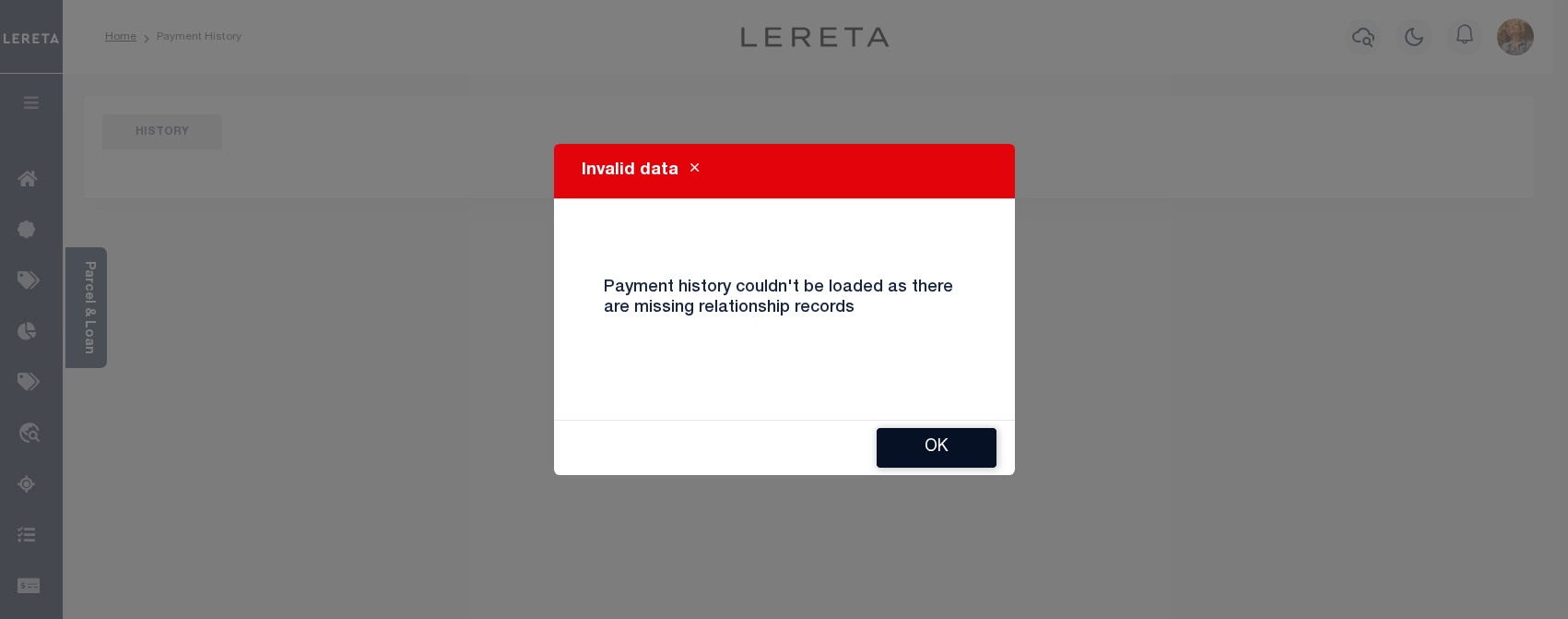
click at [918, 442] on button "Ok" at bounding box center [936, 447] width 120 height 40
